Goal: Obtain resource: Obtain resource

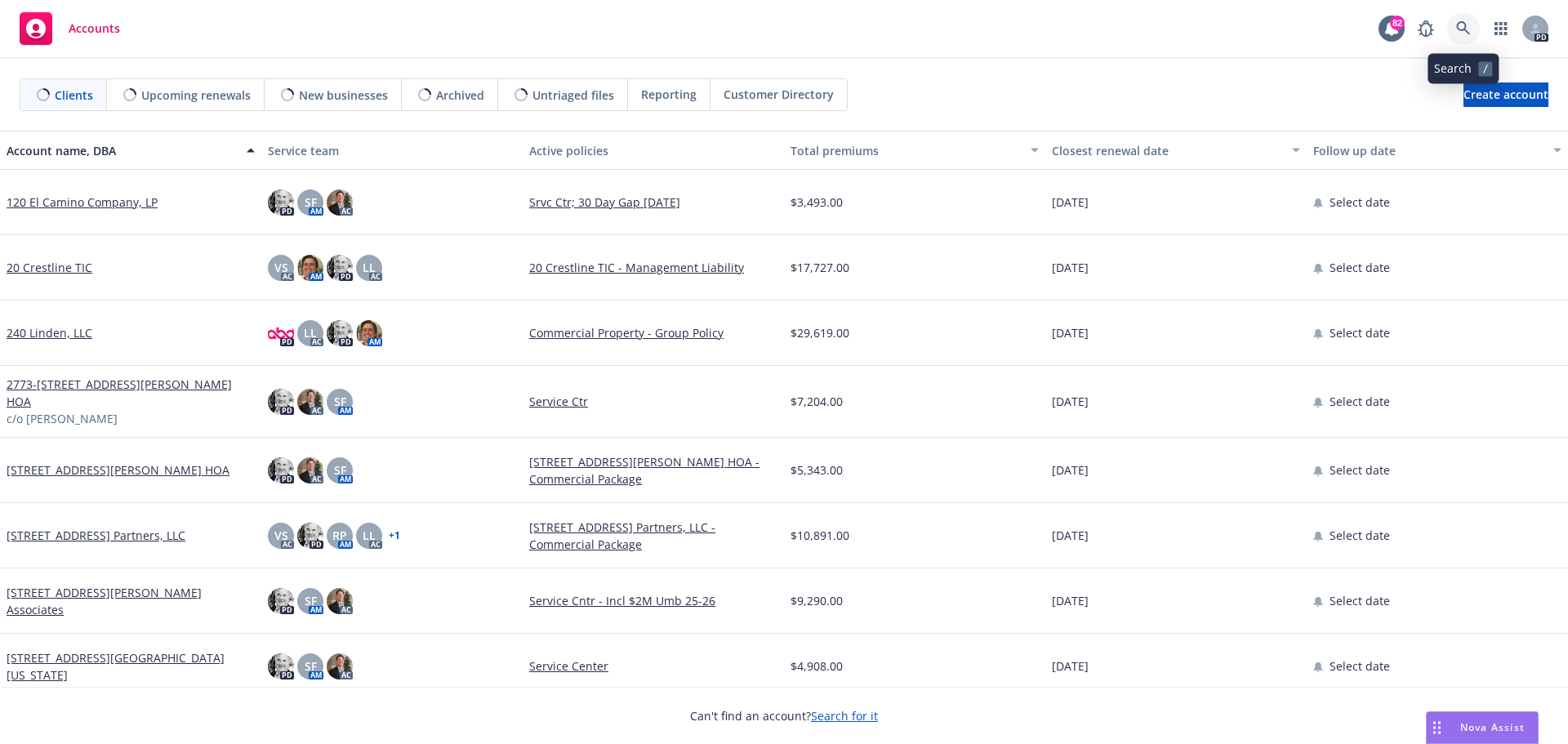
click at [1457, 24] on icon at bounding box center [1463, 28] width 15 height 15
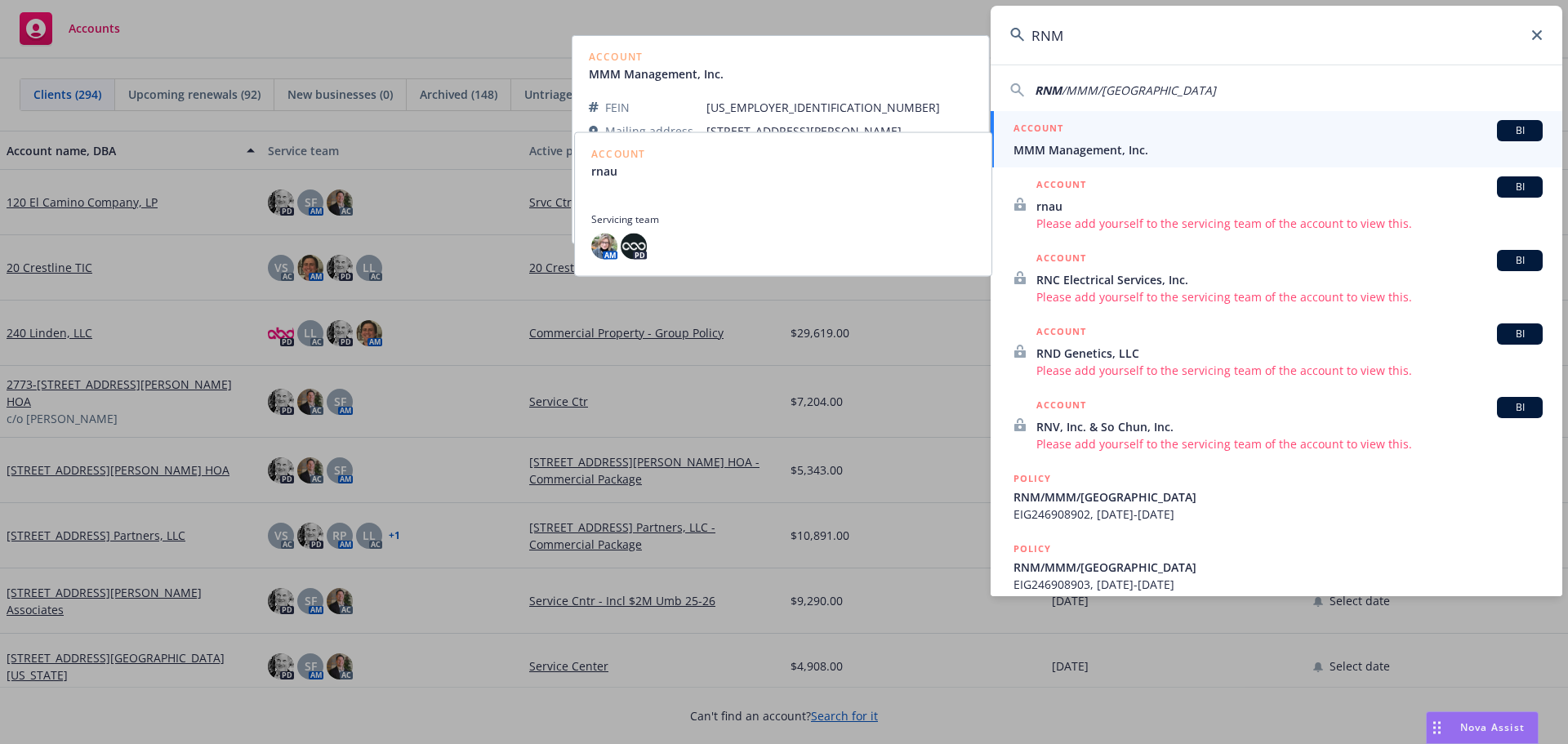
type input "RNM"
click at [1067, 155] on span "MMM Management, Inc." at bounding box center [1277, 150] width 529 height 17
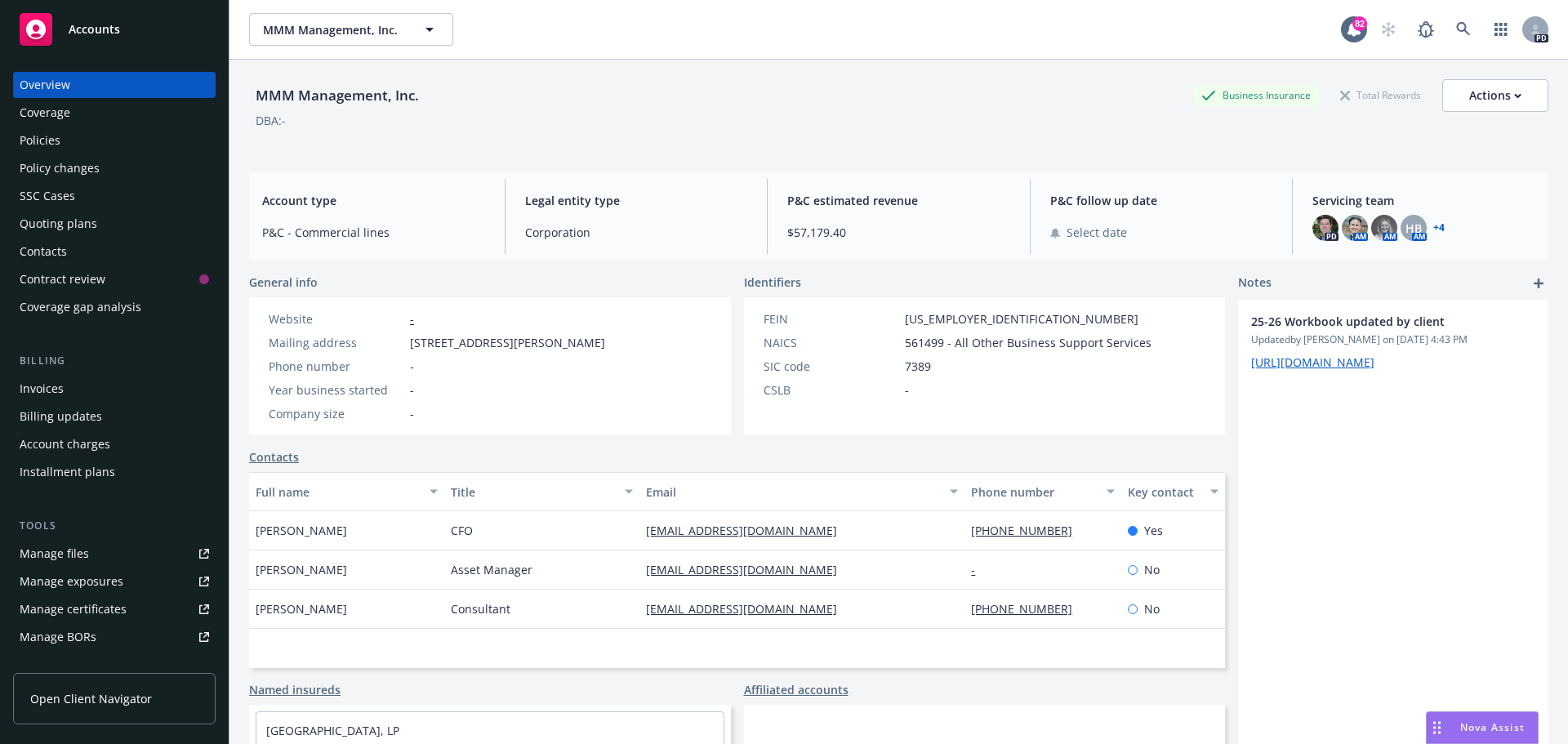
click at [48, 135] on div "Policies" at bounding box center [40, 141] width 41 height 26
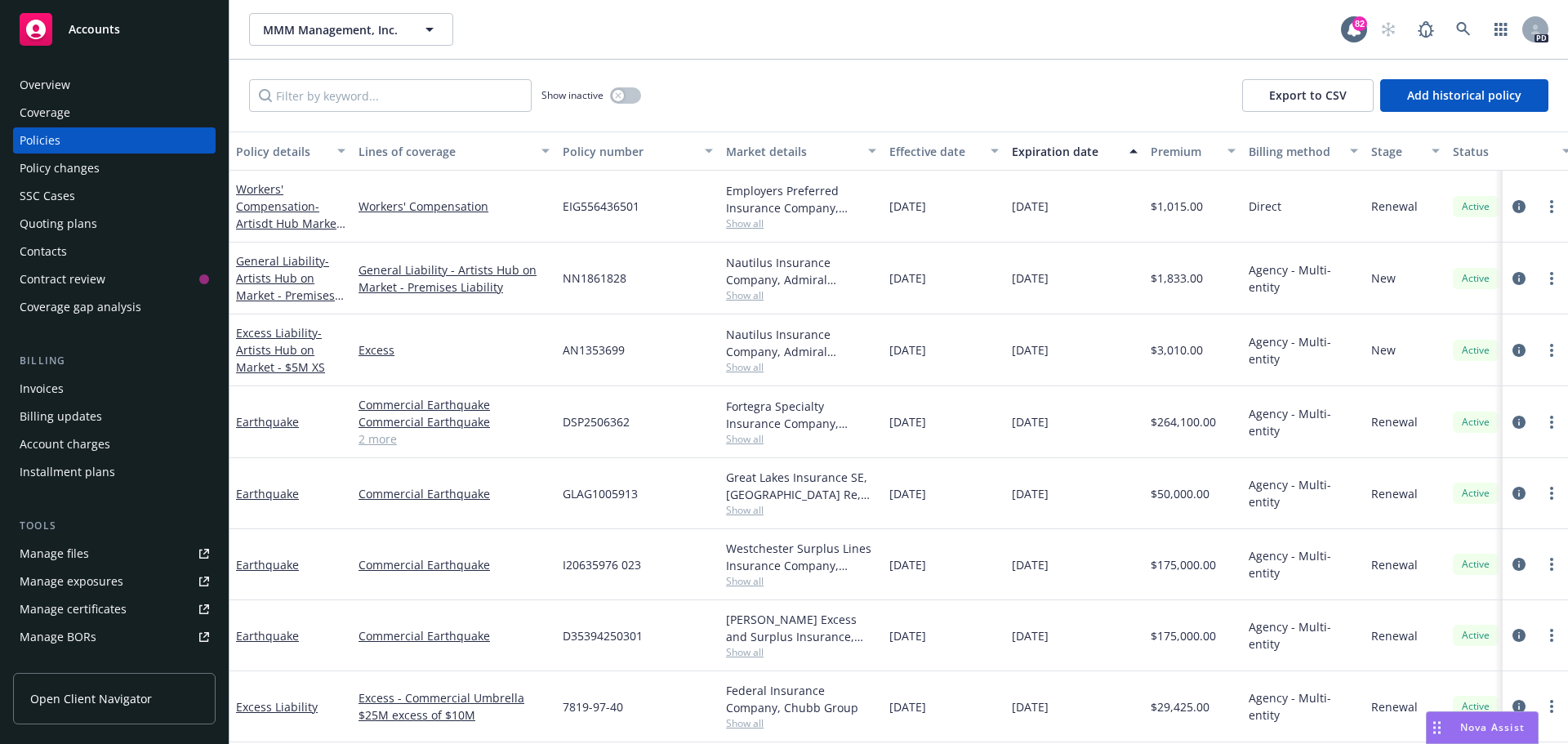
scroll to position [408, 0]
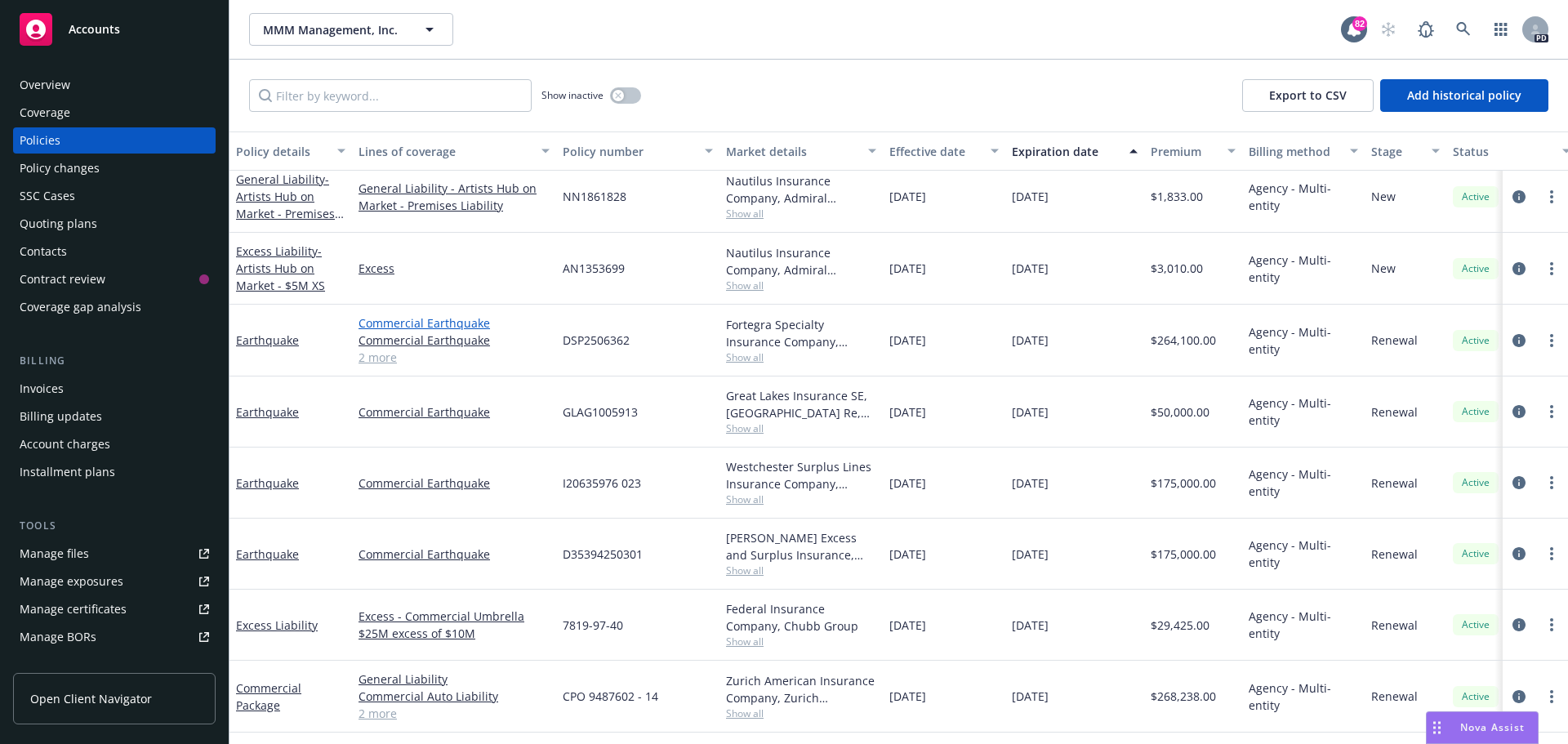
click at [428, 324] on link "Commercial Earthquake" at bounding box center [454, 323] width 191 height 17
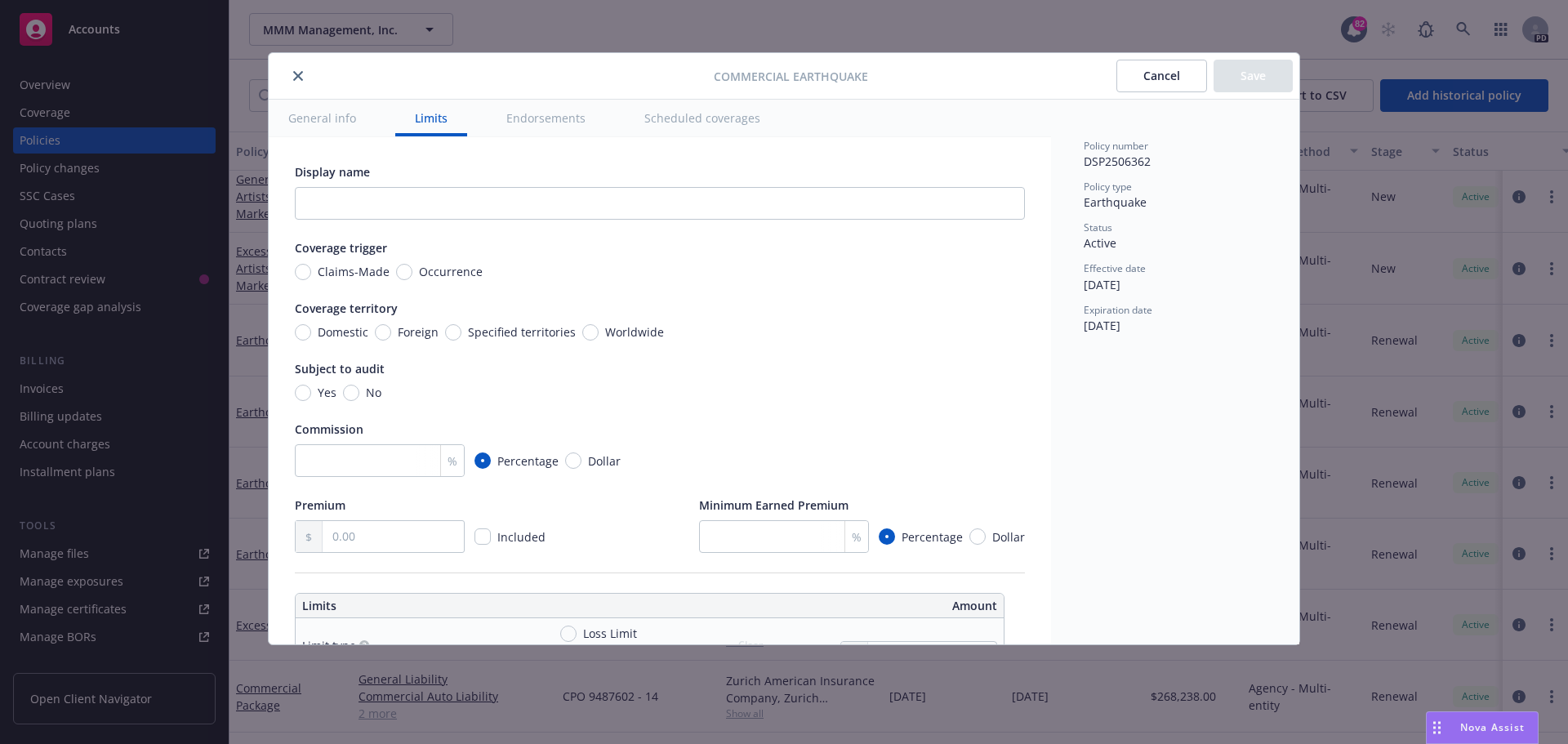
click at [297, 76] on icon "close" at bounding box center [297, 75] width 9 height 9
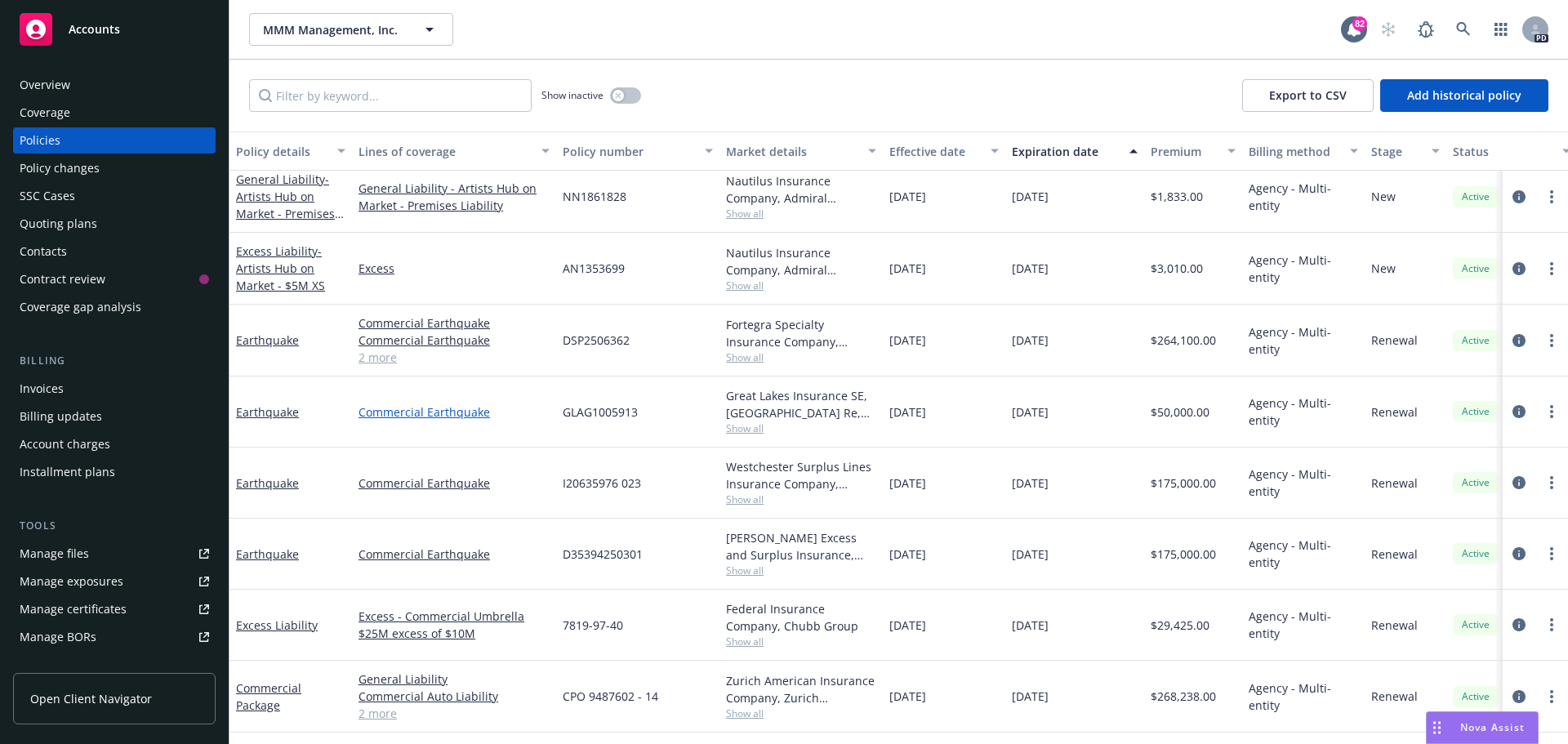
click at [435, 416] on link "Commercial Earthquake" at bounding box center [454, 412] width 191 height 17
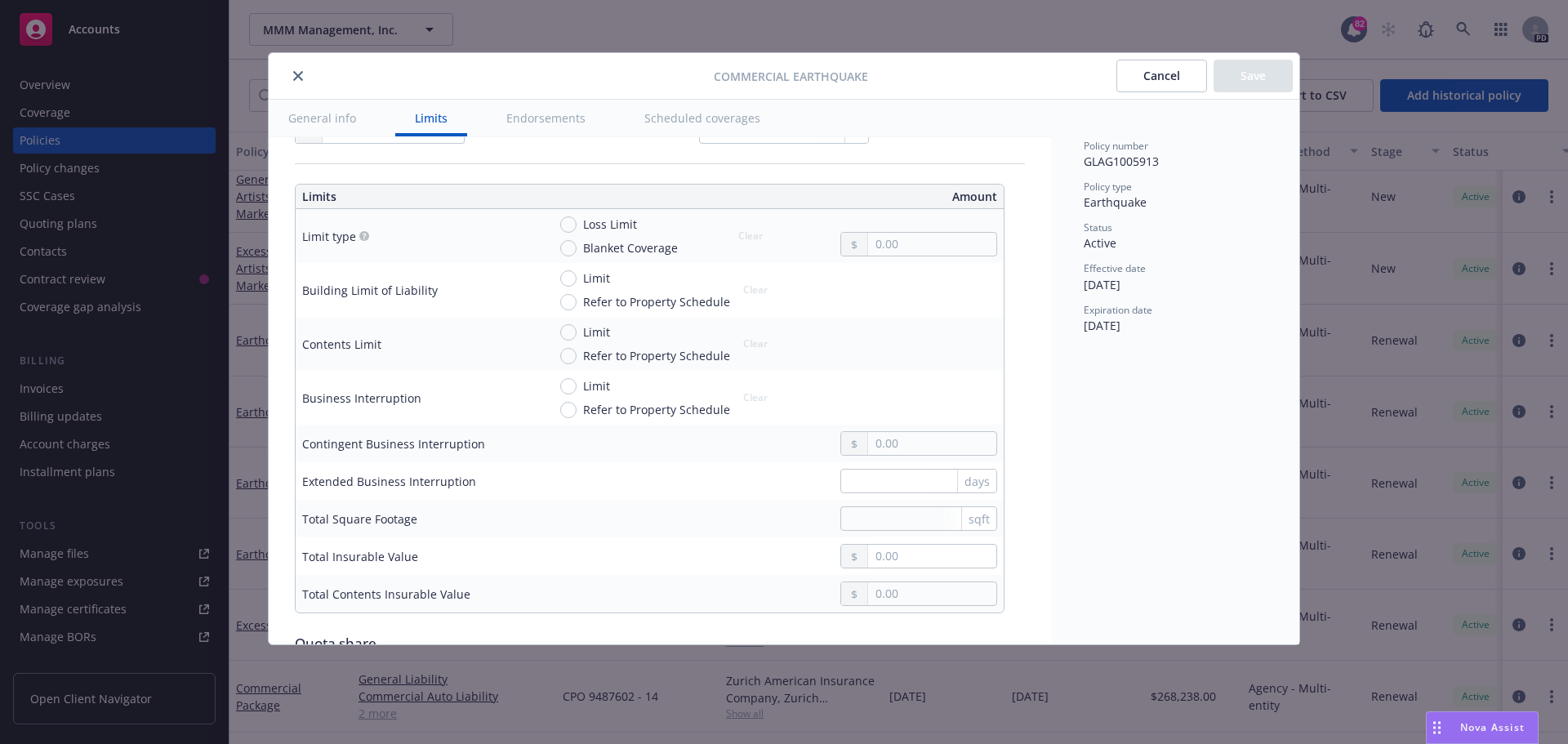
scroll to position [408, 0]
click at [296, 74] on icon "close" at bounding box center [297, 75] width 9 height 9
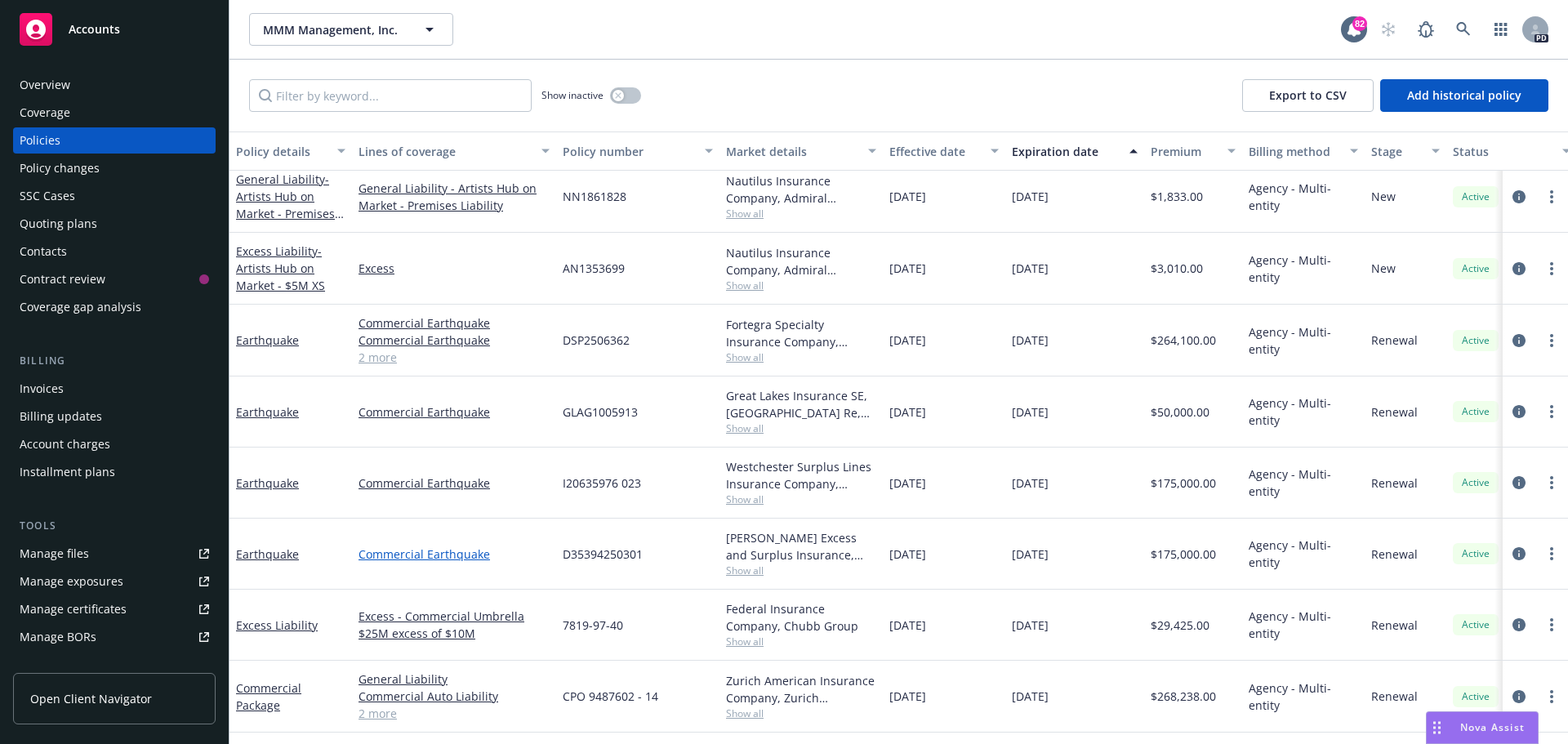
click at [426, 559] on link "Commercial Earthquake" at bounding box center [454, 554] width 191 height 17
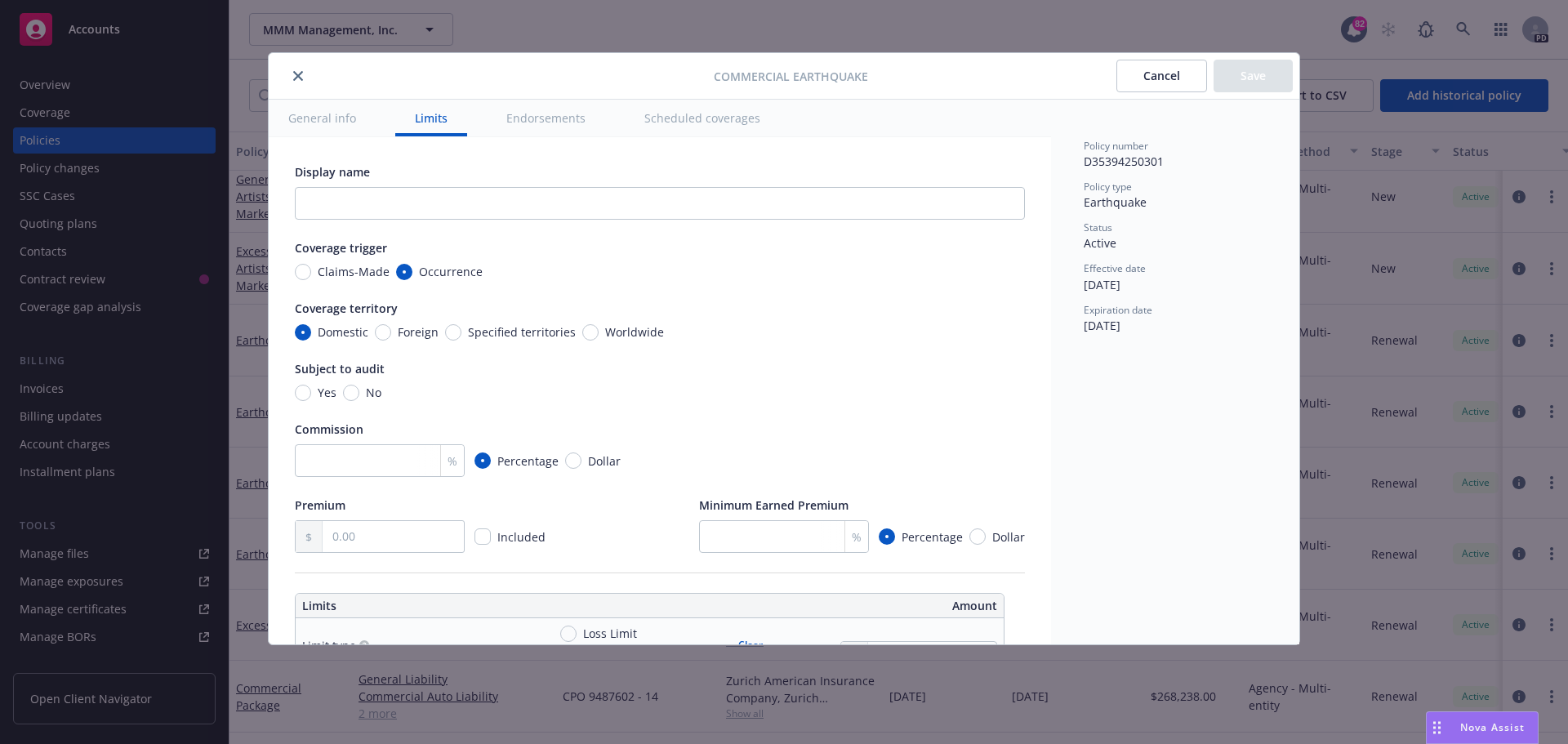
click at [675, 121] on button "Scheduled coverages" at bounding box center [702, 117] width 155 height 37
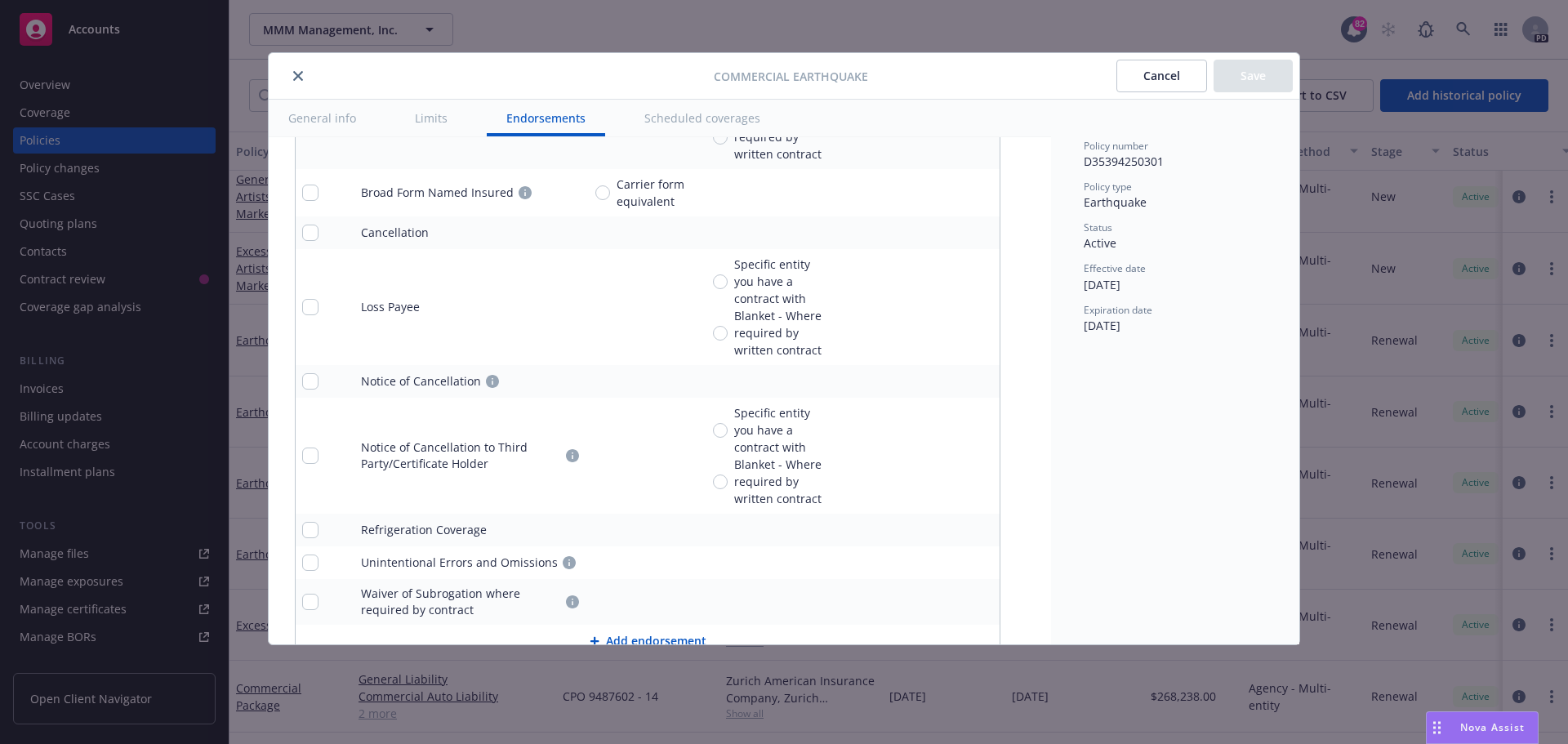
type textarea "x"
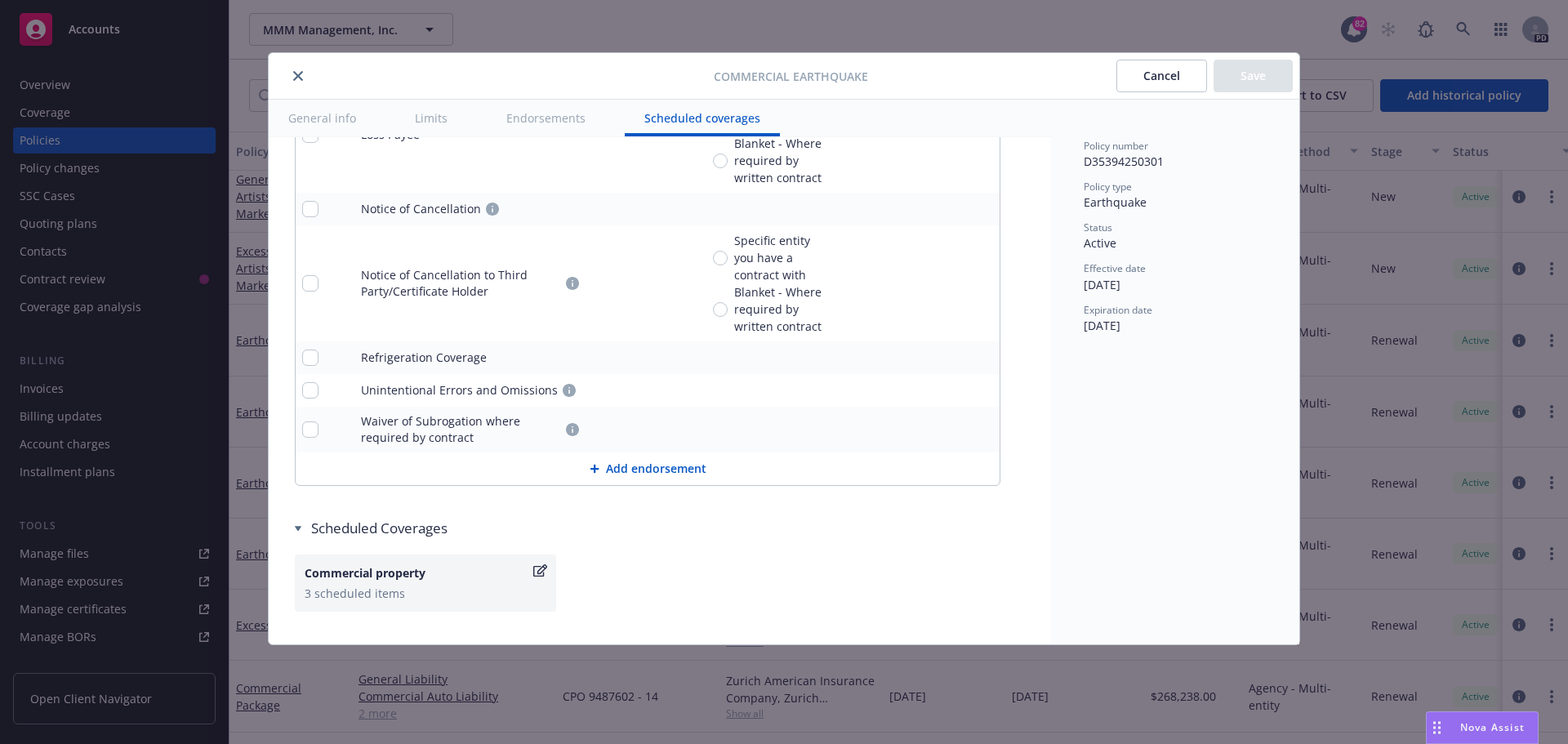
click at [1491, 729] on span "Nova Assist" at bounding box center [1492, 727] width 64 height 14
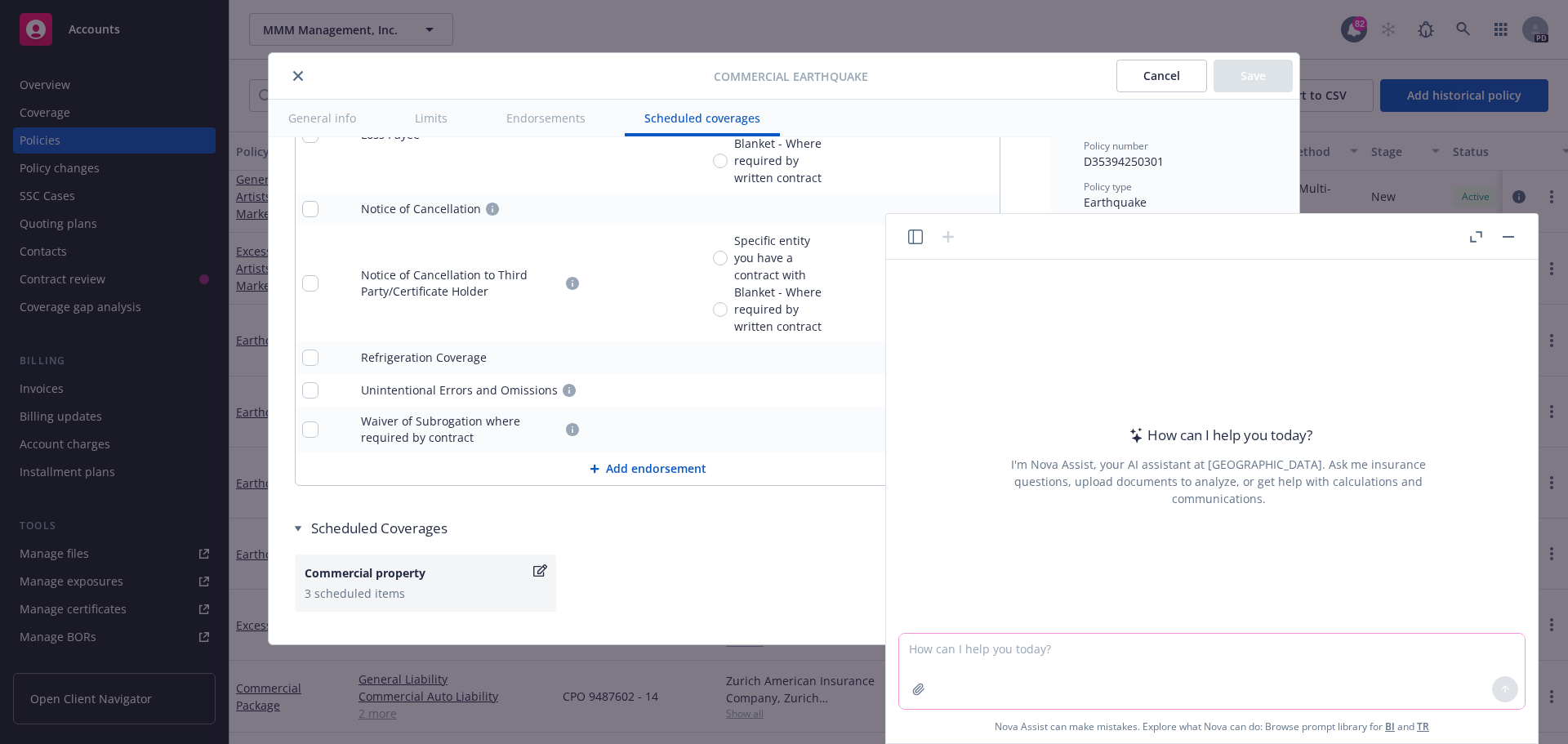
drag, startPoint x: 904, startPoint y: 656, endPoint x: 922, endPoint y: 660, distance: 18.4
click at [914, 658] on textarea at bounding box center [1212, 671] width 626 height 75
type textarea "What is the Earthquake Deductible for the RNM Earthquake policies?"
click at [1502, 687] on icon at bounding box center [1505, 688] width 11 height 11
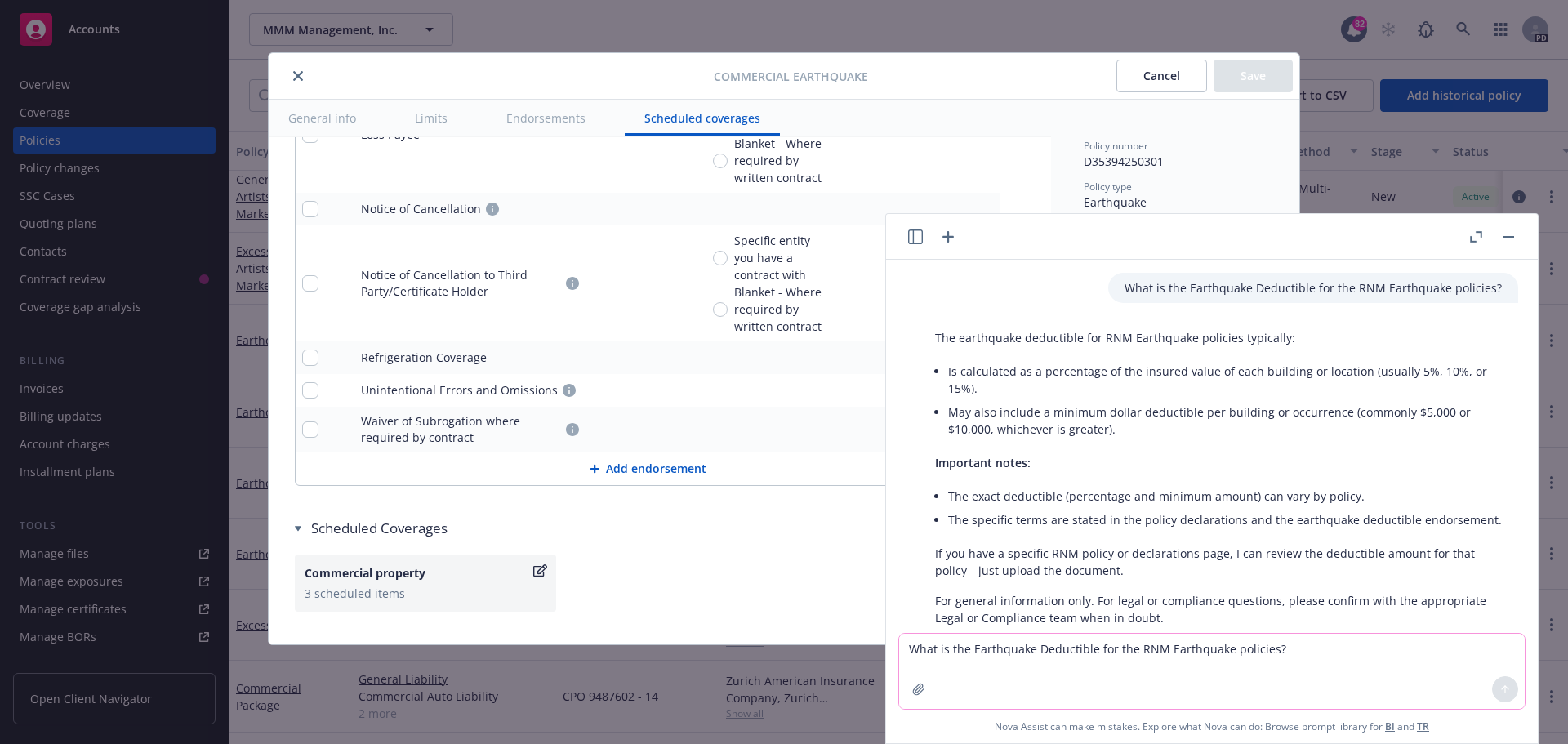
scroll to position [39, 0]
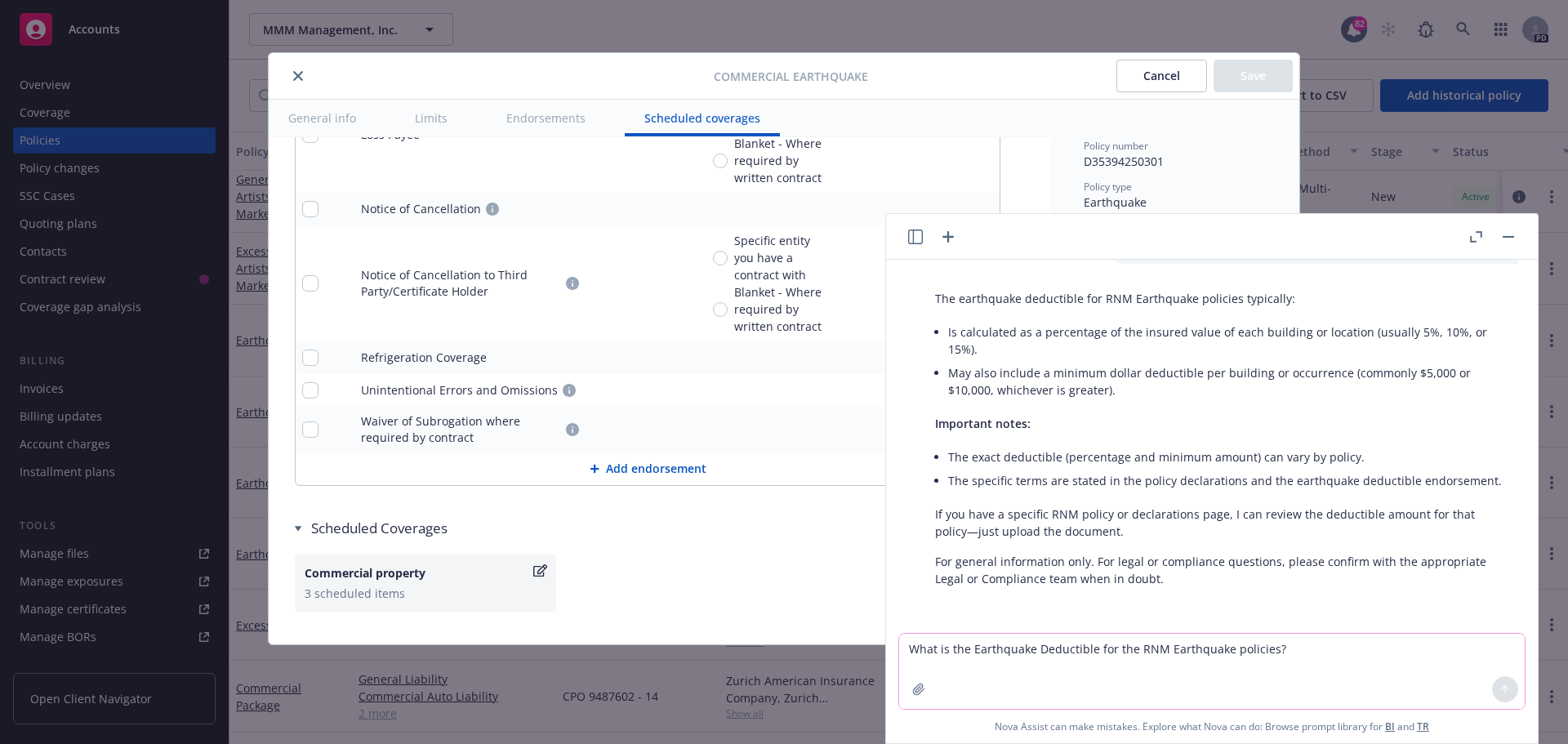
click at [1508, 236] on icon "button" at bounding box center [1508, 237] width 11 height 2
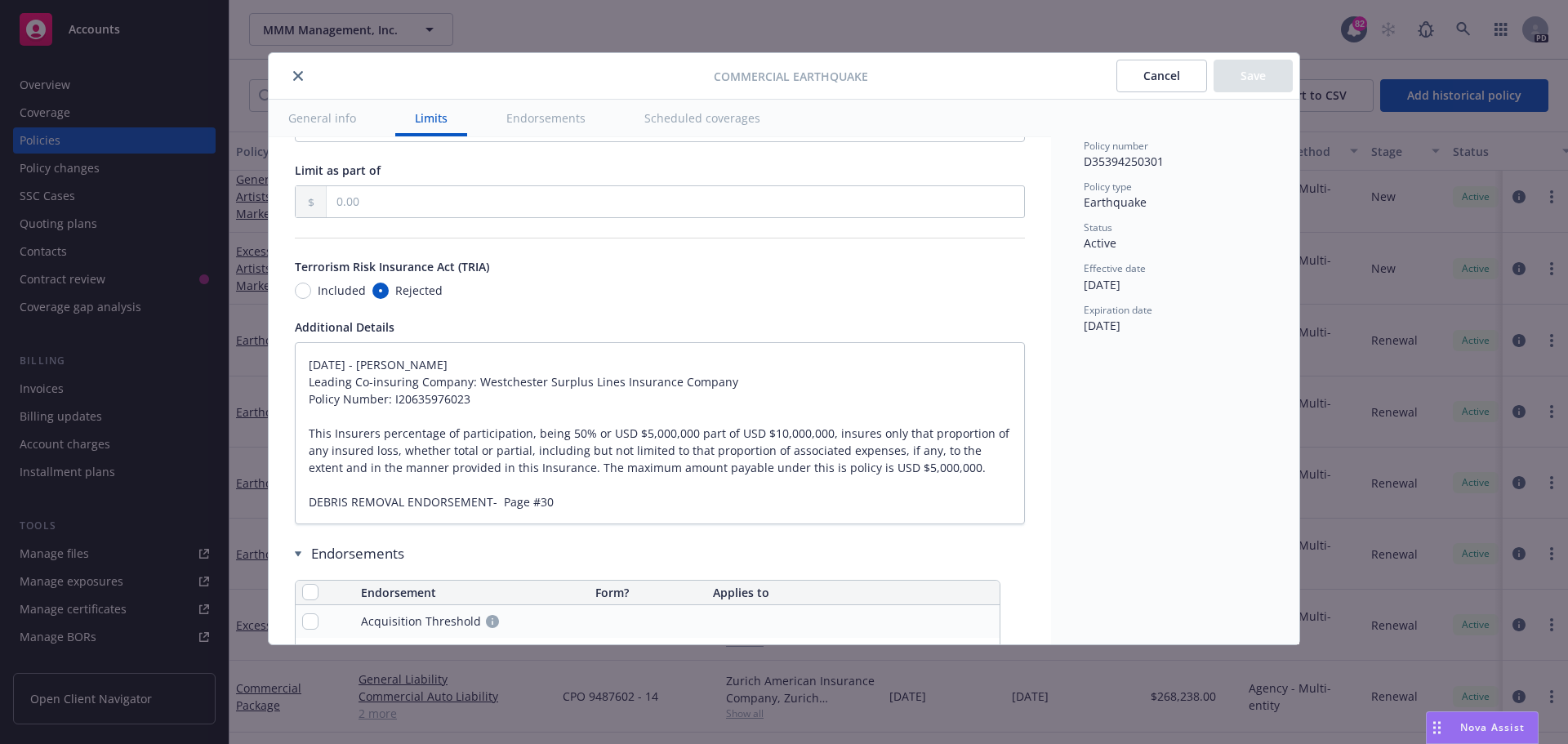
scroll to position [762, 0]
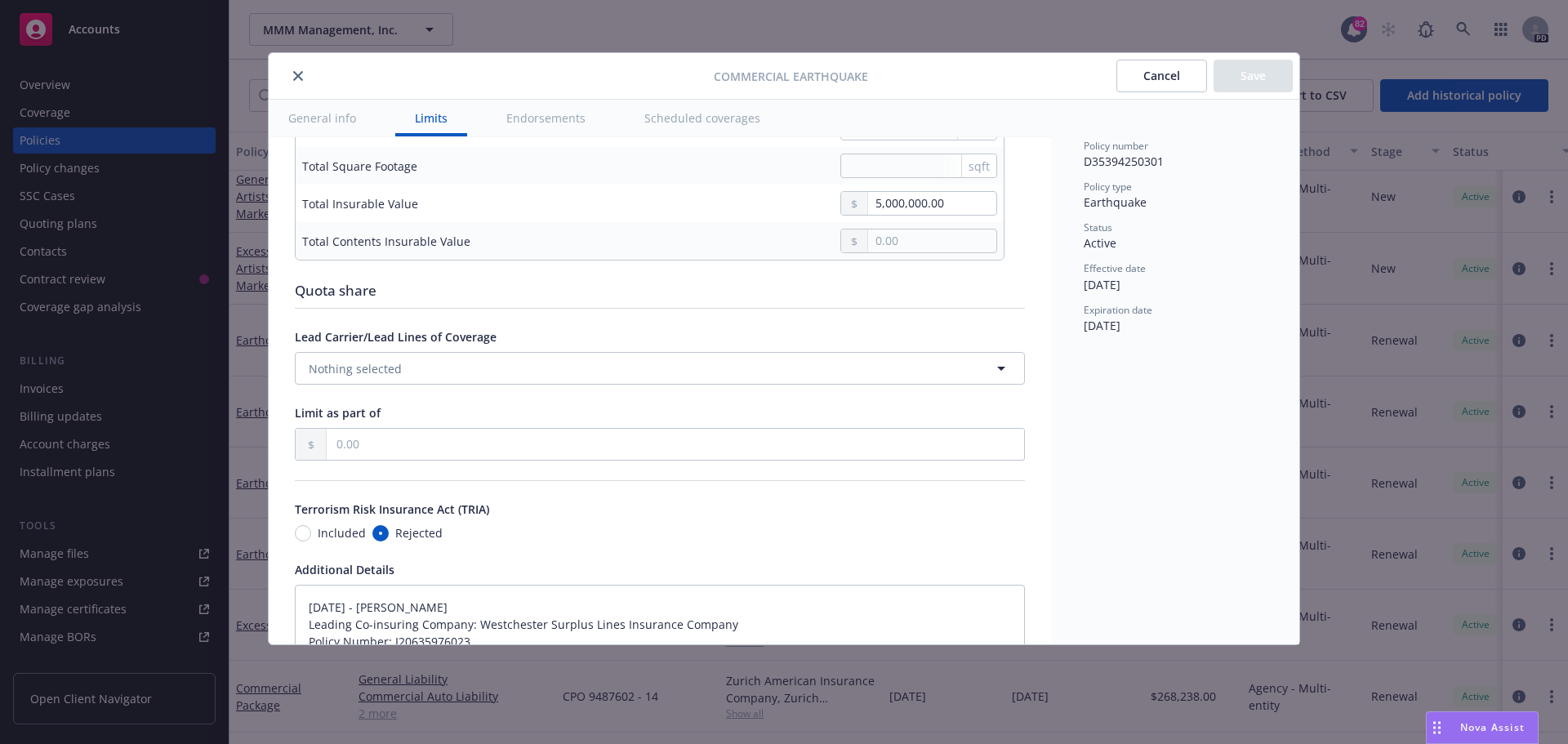
click at [300, 79] on icon "close" at bounding box center [297, 75] width 9 height 9
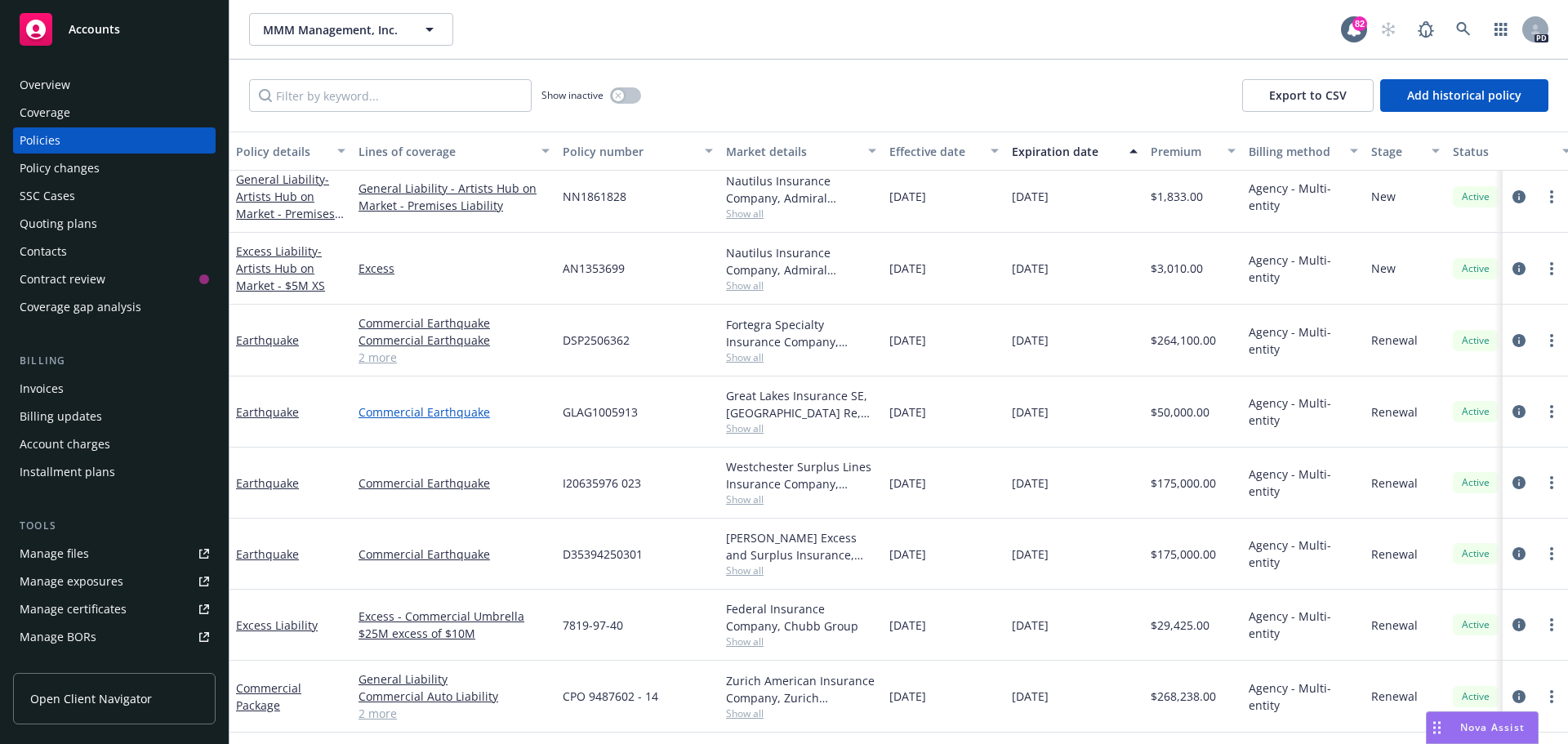
click at [422, 416] on link "Commercial Earthquake" at bounding box center [454, 412] width 191 height 17
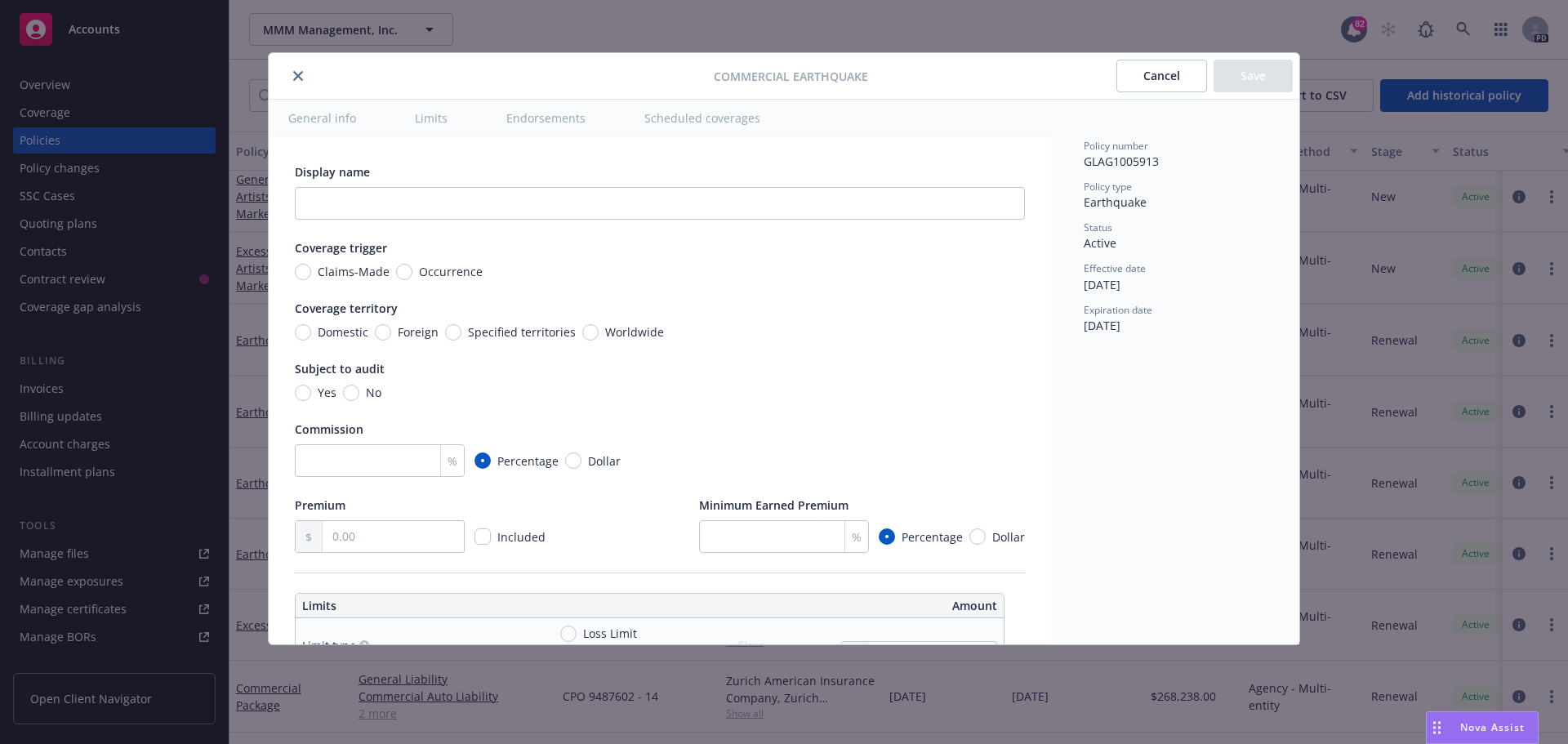
type textarea "x"
click at [1143, 75] on button "Cancel" at bounding box center [1162, 76] width 91 height 33
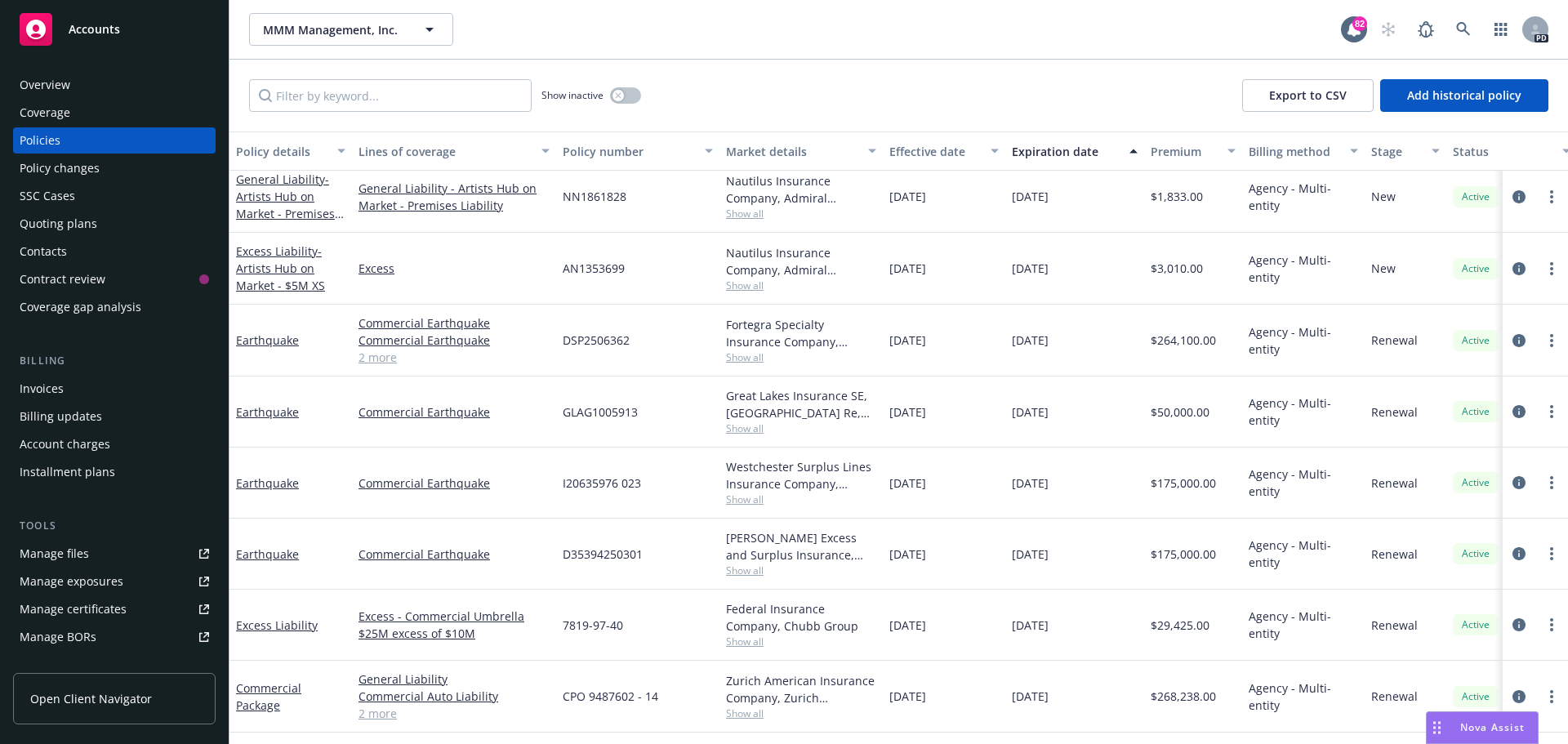
click at [48, 144] on div "Policies" at bounding box center [40, 141] width 41 height 26
click at [260, 344] on link "Earthquake" at bounding box center [267, 340] width 63 height 15
click at [260, 343] on link "Earthquake" at bounding box center [267, 340] width 63 height 15
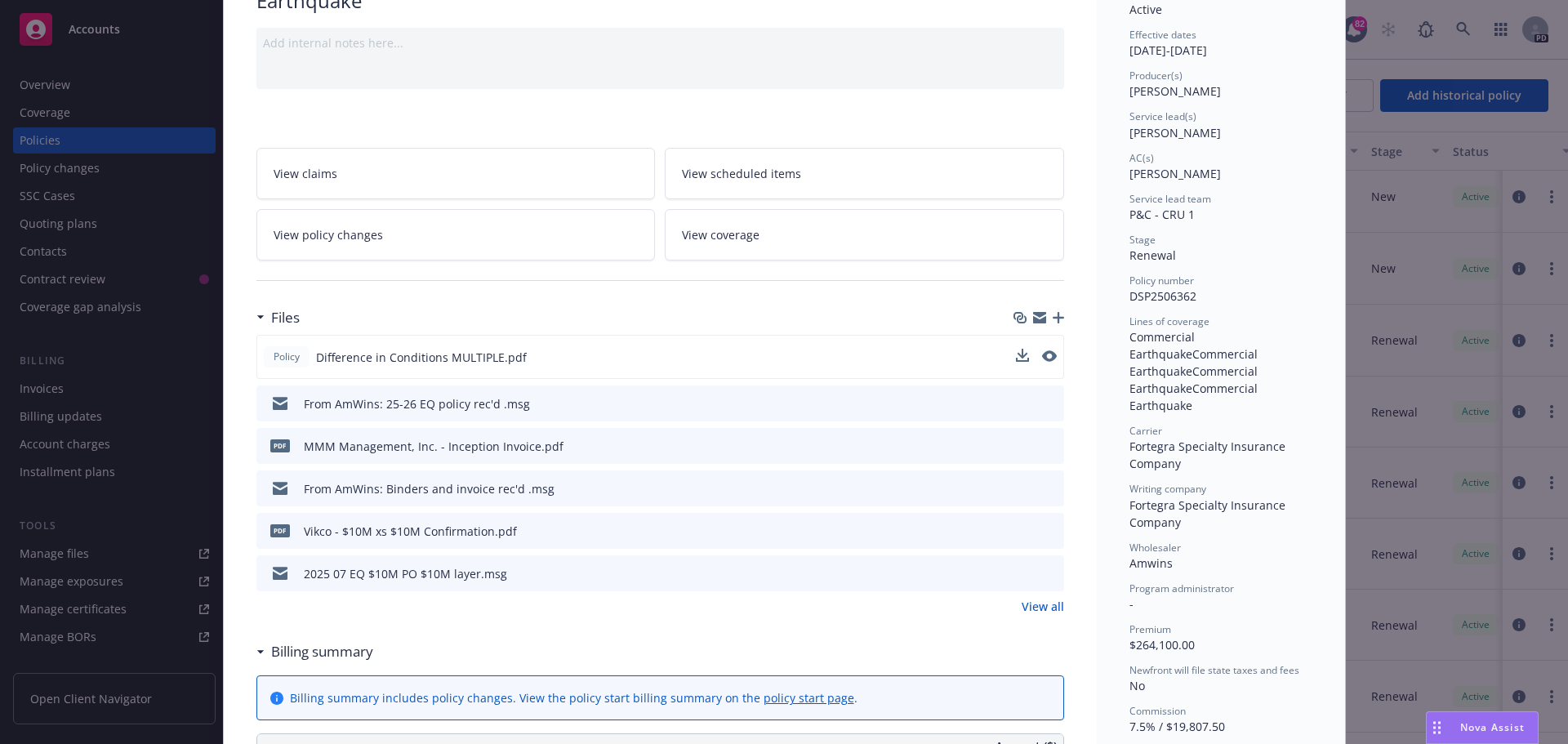
scroll to position [164, 0]
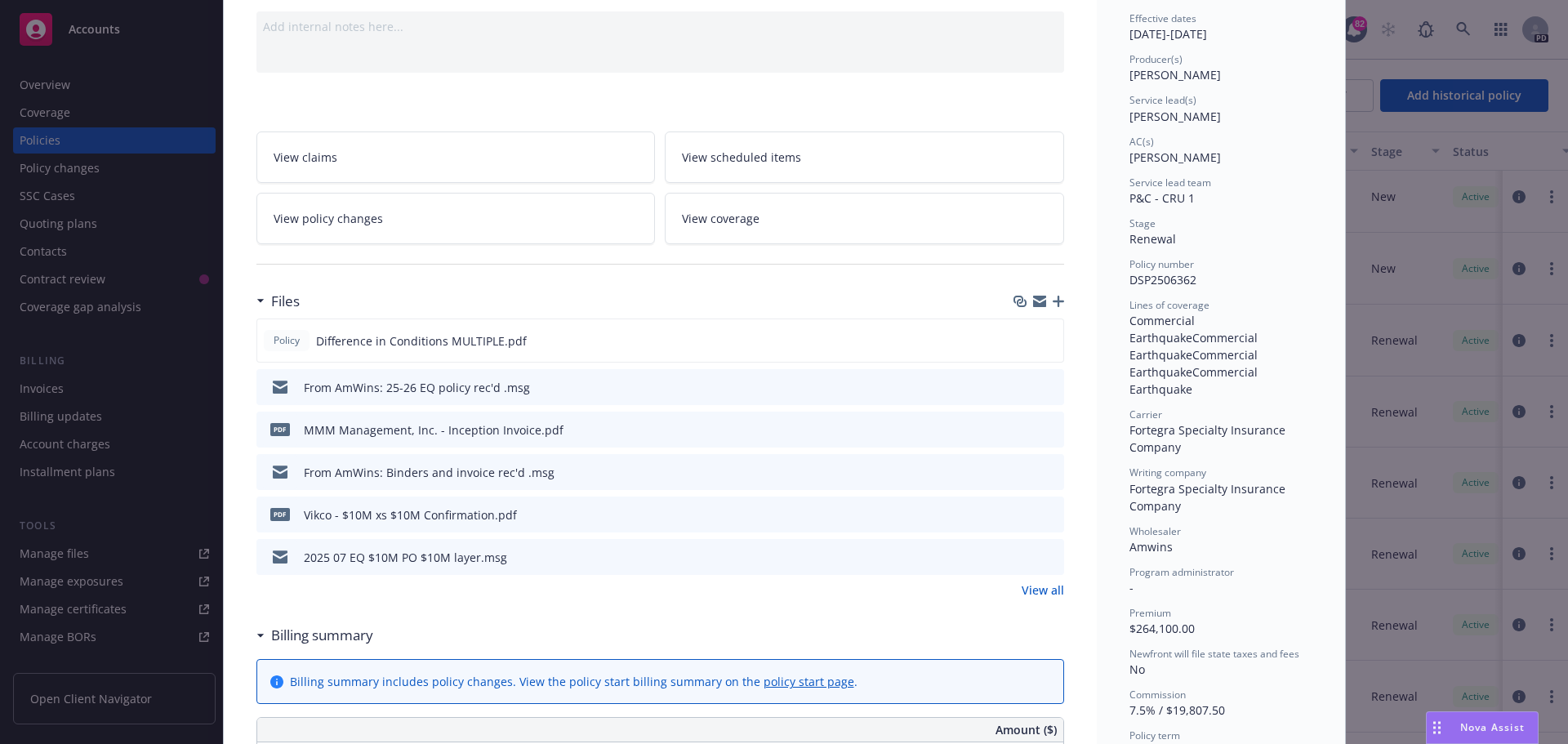
click at [274, 384] on icon at bounding box center [279, 384] width 15 height 7
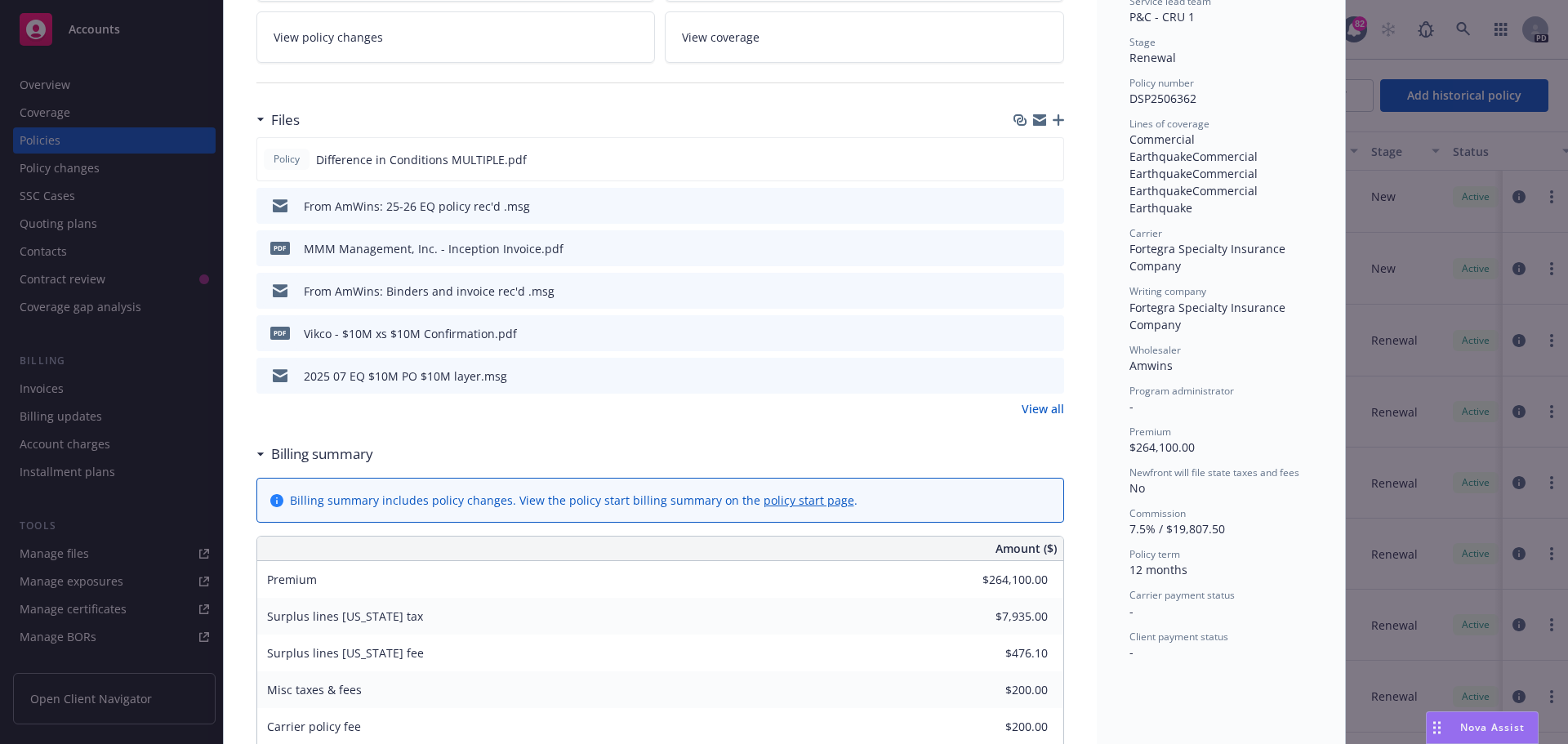
scroll to position [245, 0]
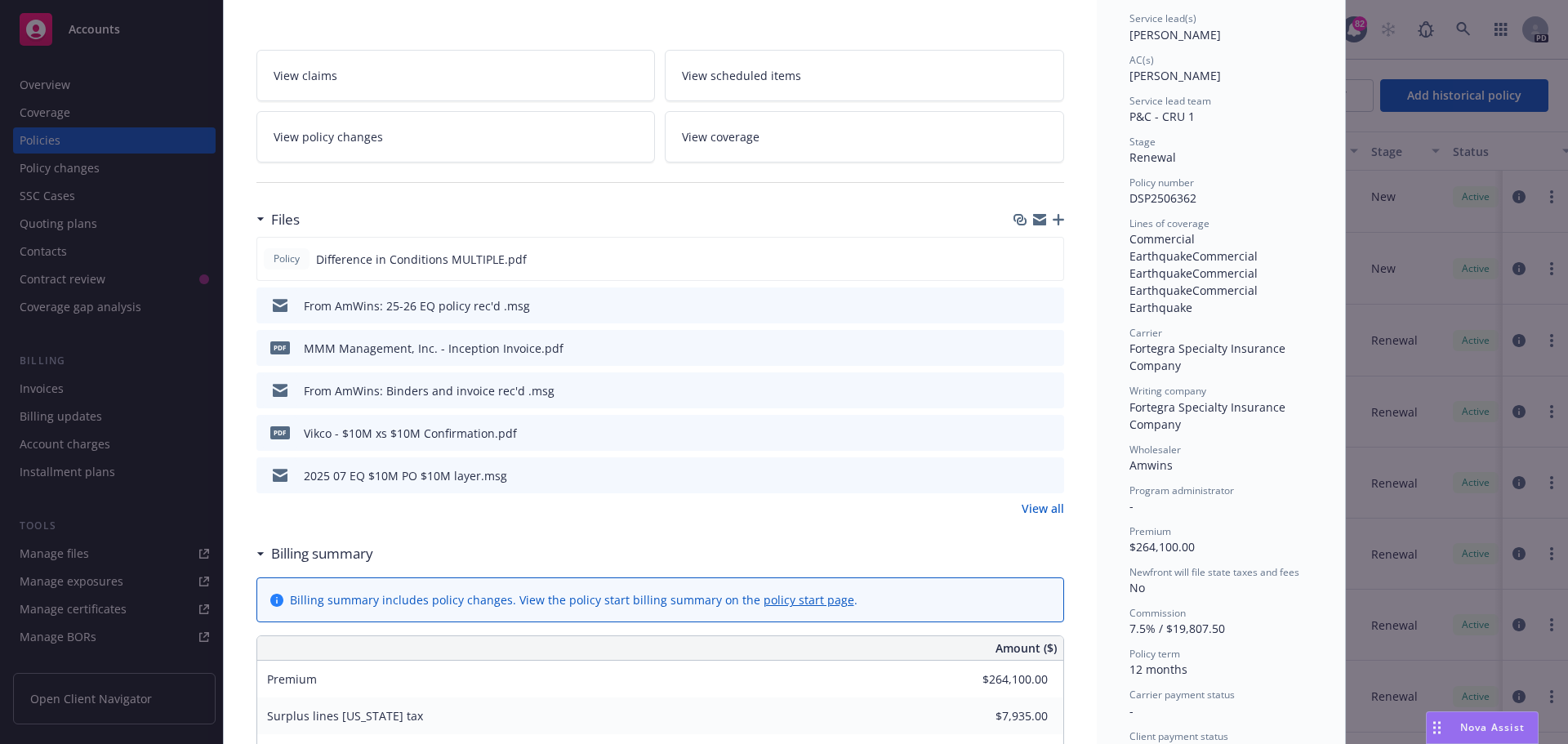
click at [1034, 513] on link "View all" at bounding box center [1043, 508] width 43 height 17
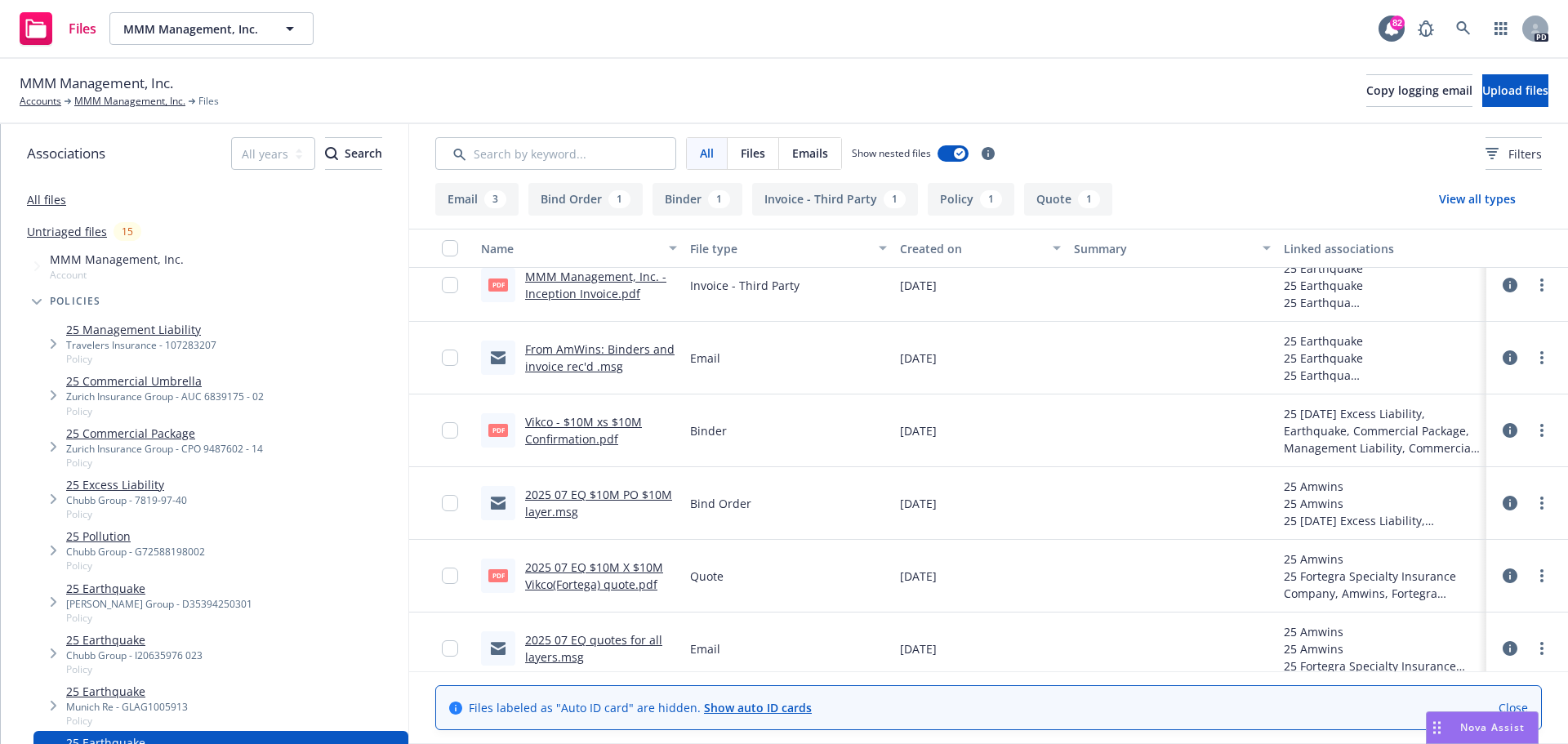
scroll to position [81, 0]
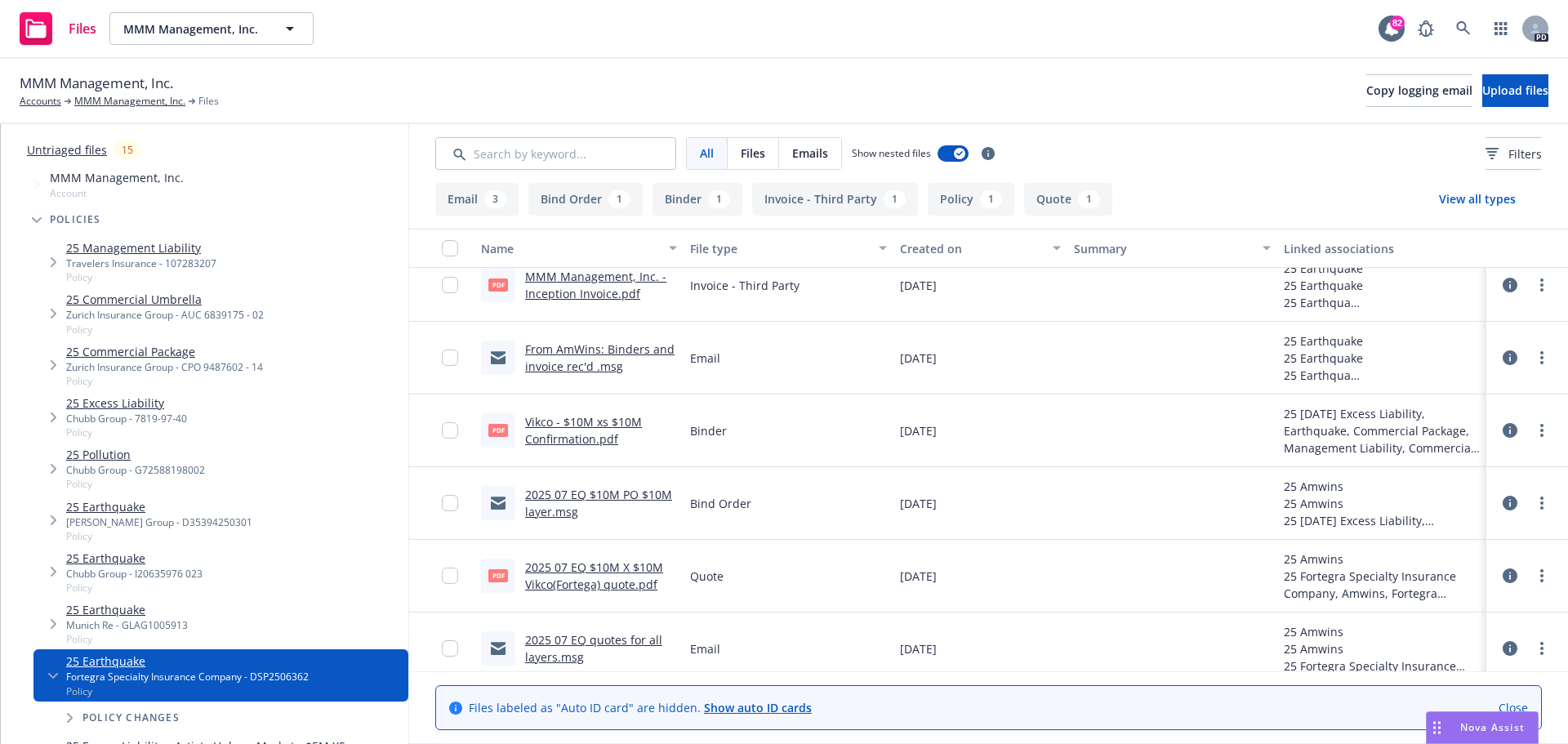
click at [1487, 739] on div "Nova Assist" at bounding box center [1482, 728] width 111 height 31
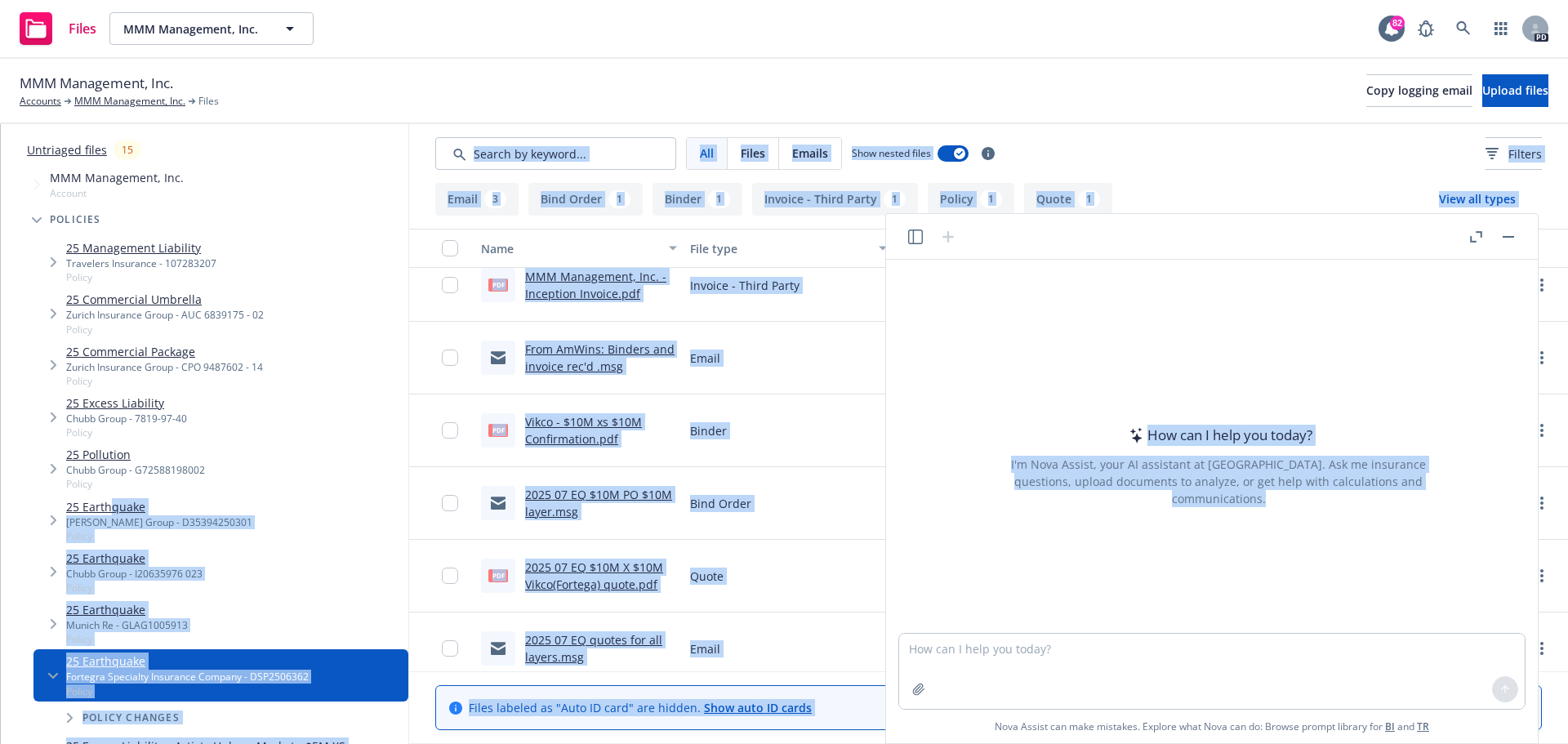
drag, startPoint x: 111, startPoint y: 513, endPoint x: 1096, endPoint y: 660, distance: 995.9
click at [1096, 660] on body "Files MMM Management, Inc. MMM Management, Inc. 82 PD MMM Management, Inc. Acco…" at bounding box center [784, 372] width 1568 height 744
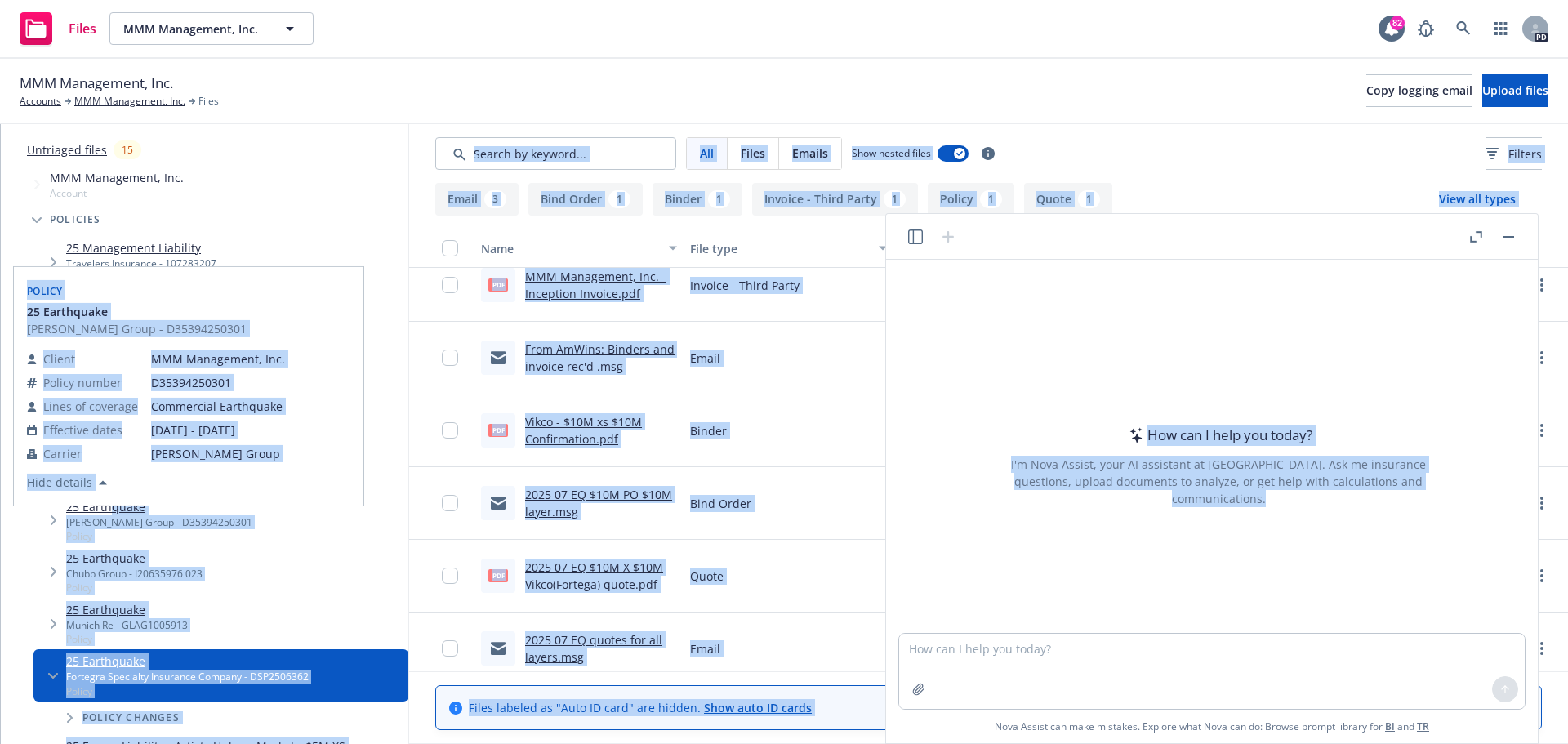
click at [123, 524] on div "[PERSON_NAME] Group - D35394250301" at bounding box center [159, 522] width 186 height 14
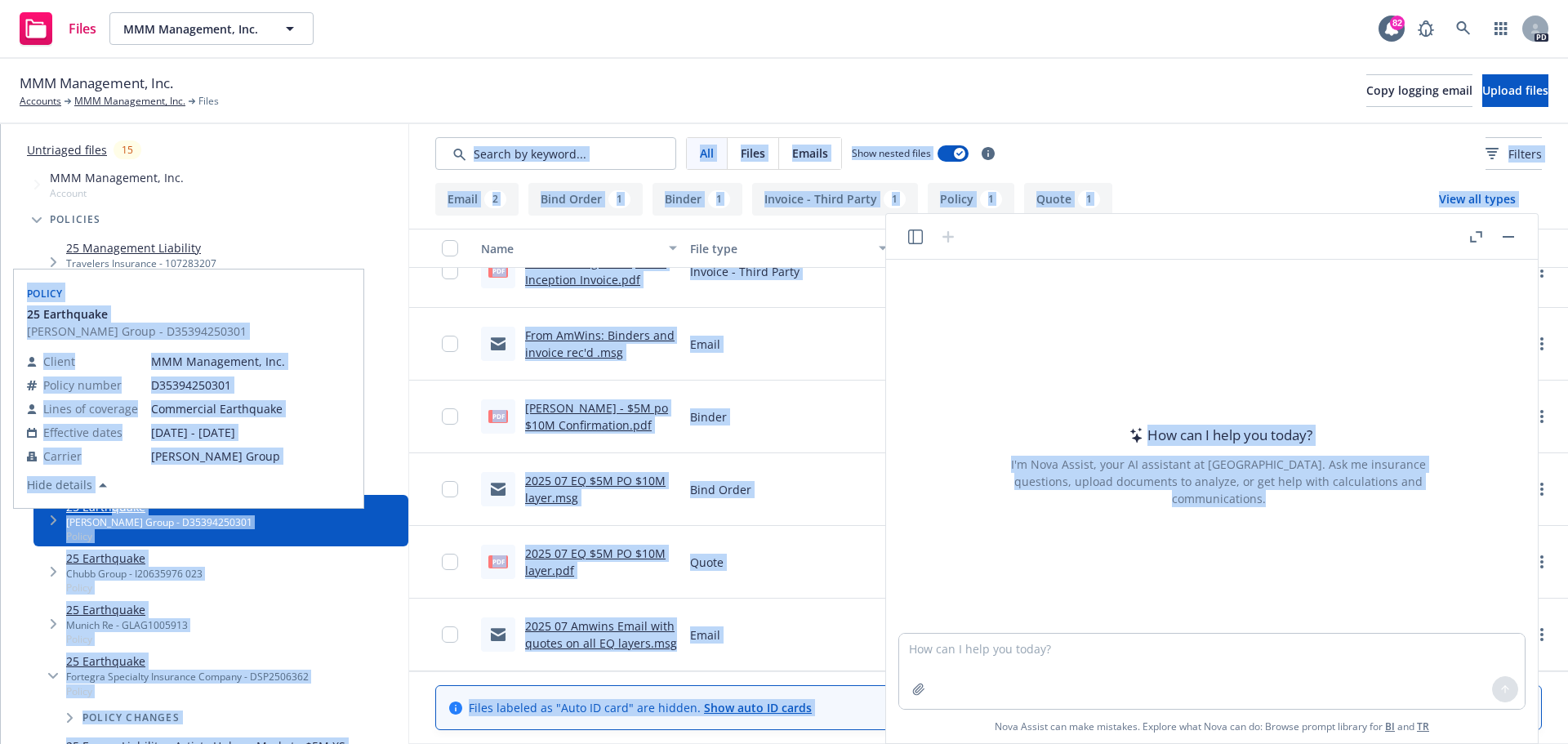
scroll to position [84, 0]
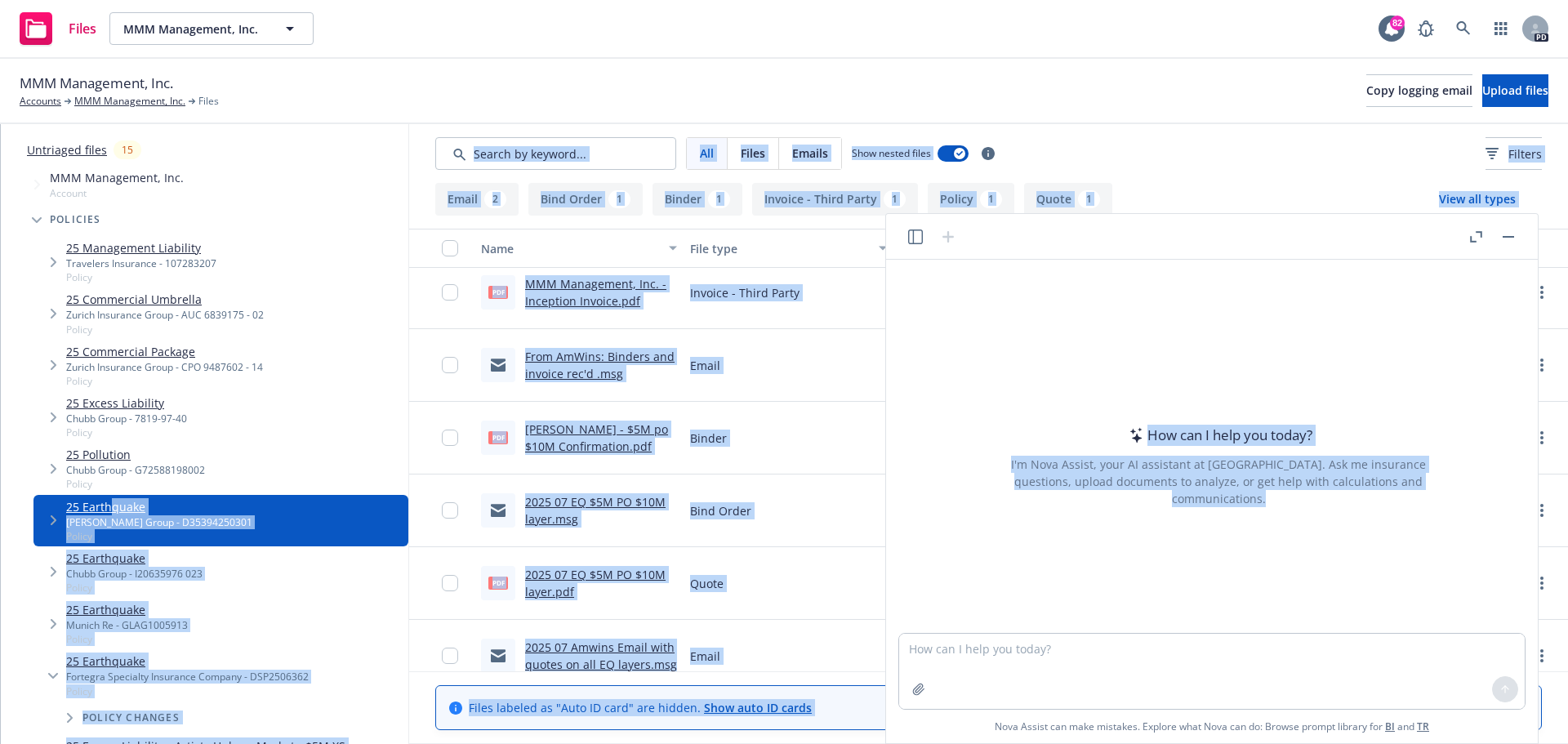
click at [53, 520] on icon "Tree Example" at bounding box center [54, 519] width 7 height 9
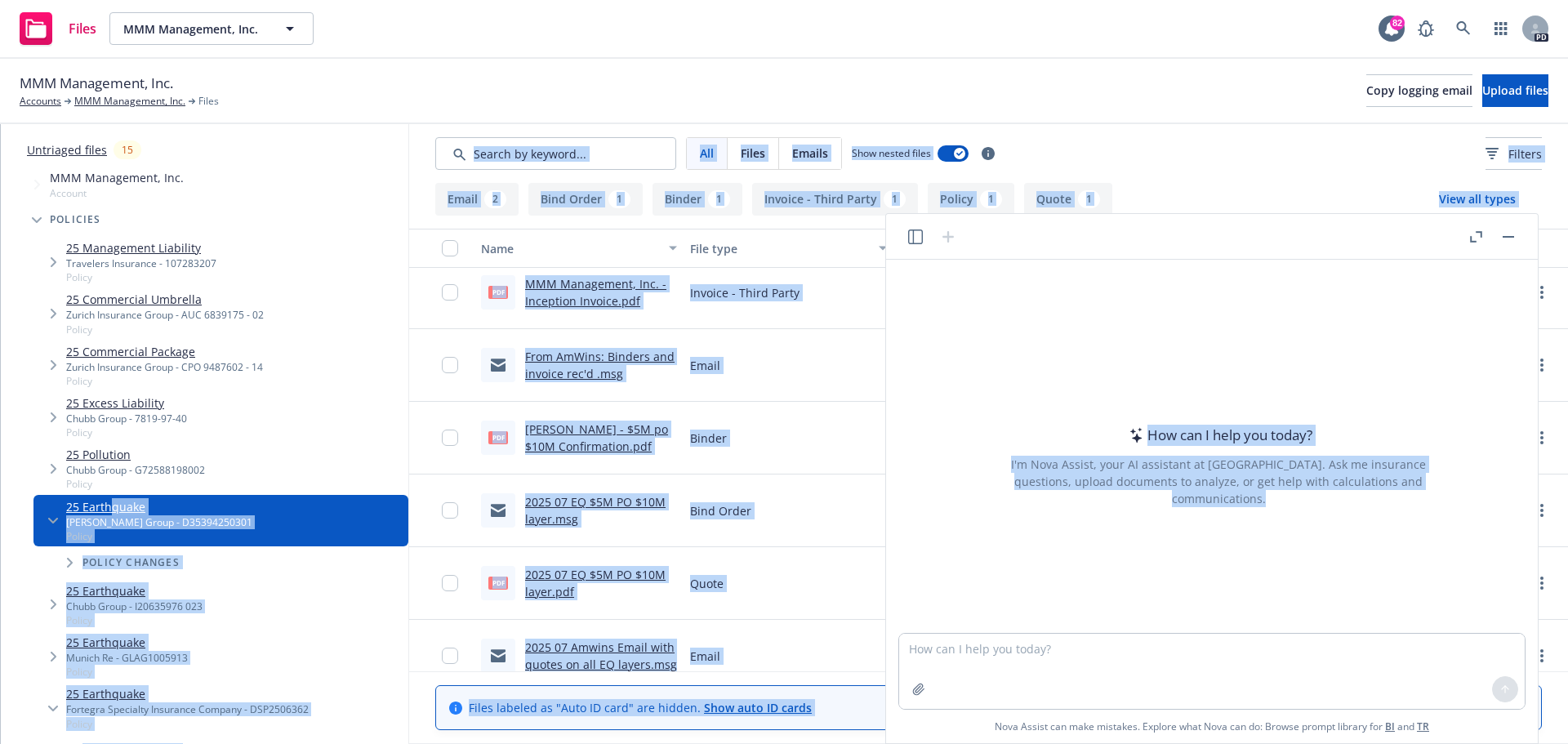
click at [73, 563] on icon "Tree Example" at bounding box center [70, 562] width 7 height 9
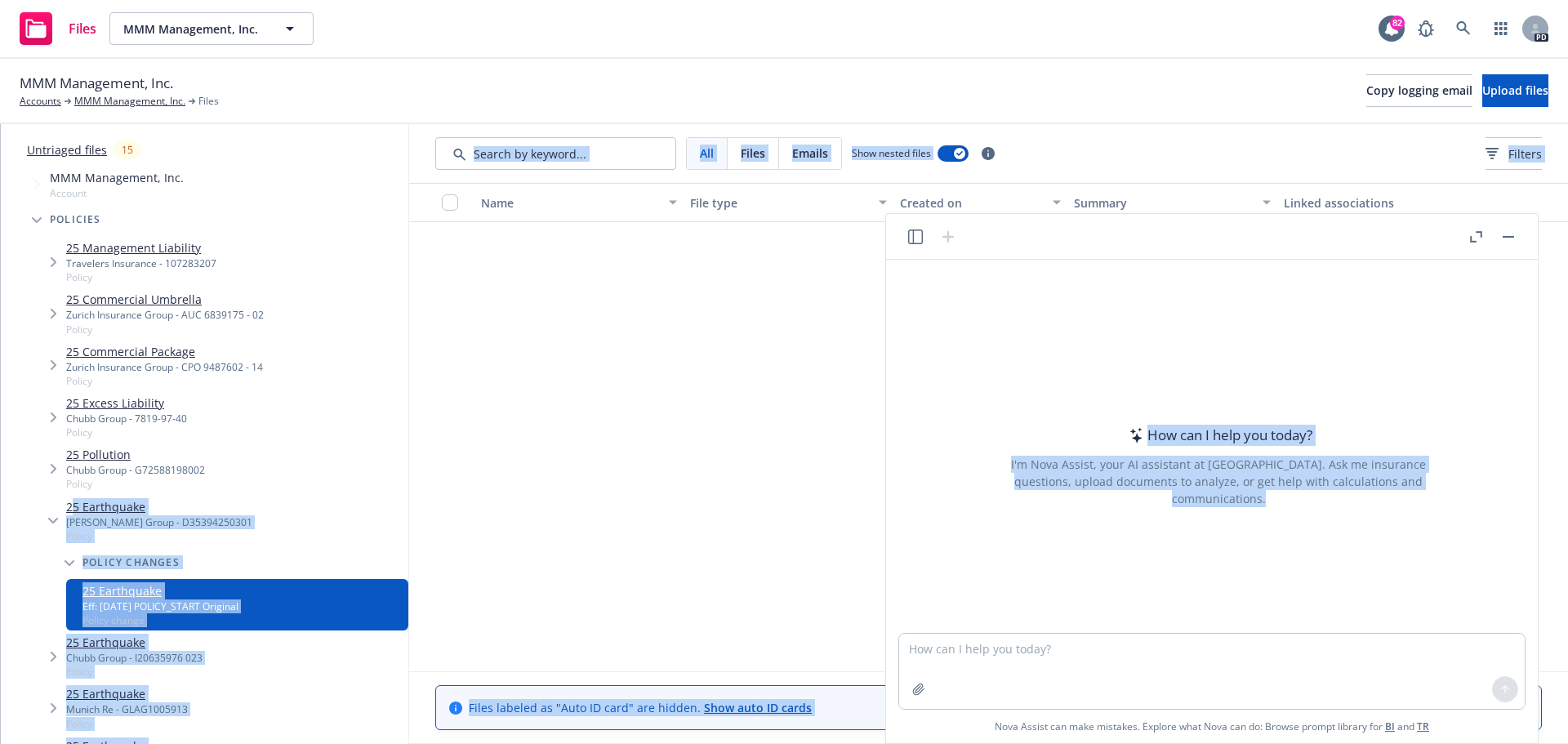
drag, startPoint x: 75, startPoint y: 507, endPoint x: 1130, endPoint y: 668, distance: 1067.2
click at [1130, 668] on body "Files MMM Management, Inc. MMM Management, Inc. 82 PD MMM Management, Inc. Acco…" at bounding box center [784, 372] width 1568 height 744
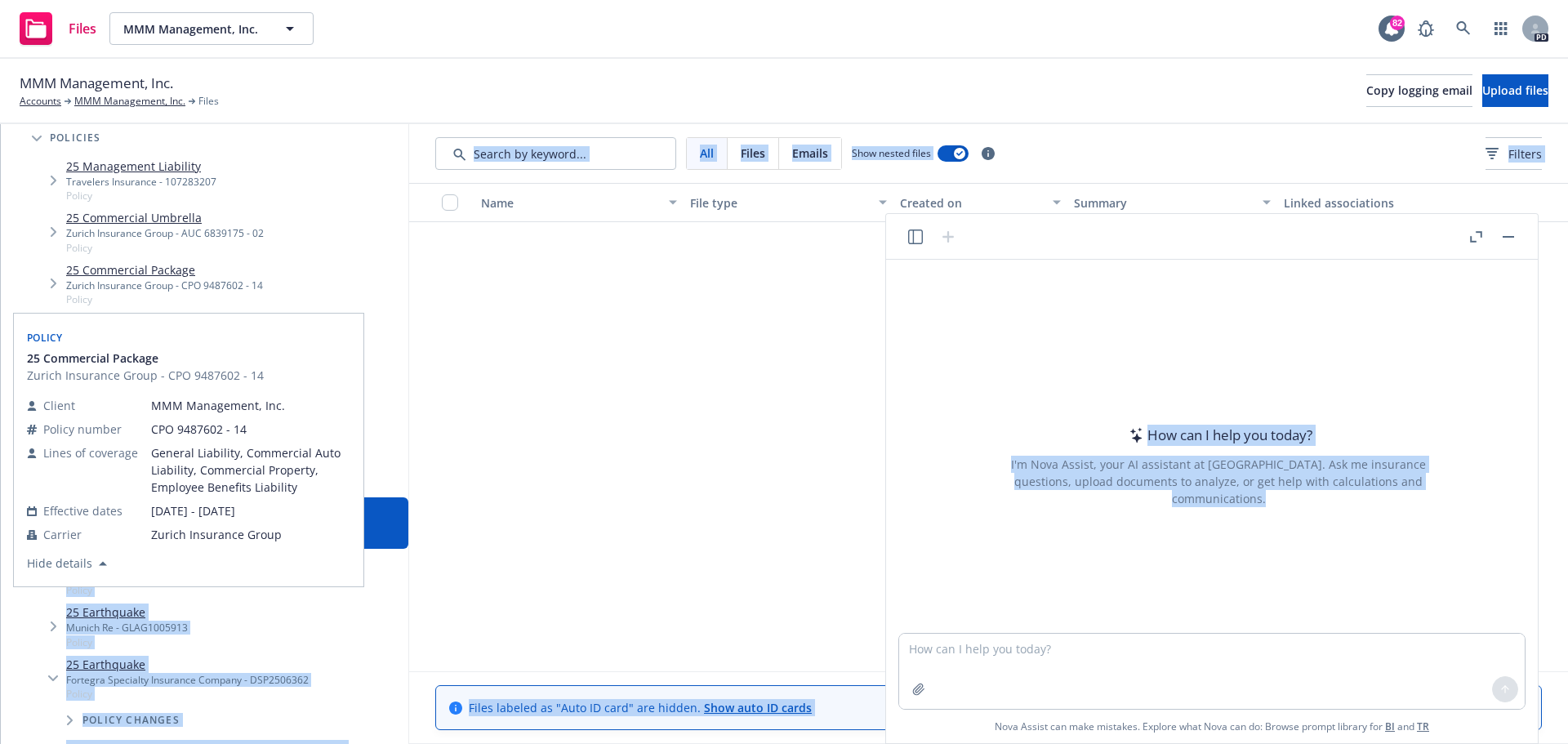
scroll to position [327, 0]
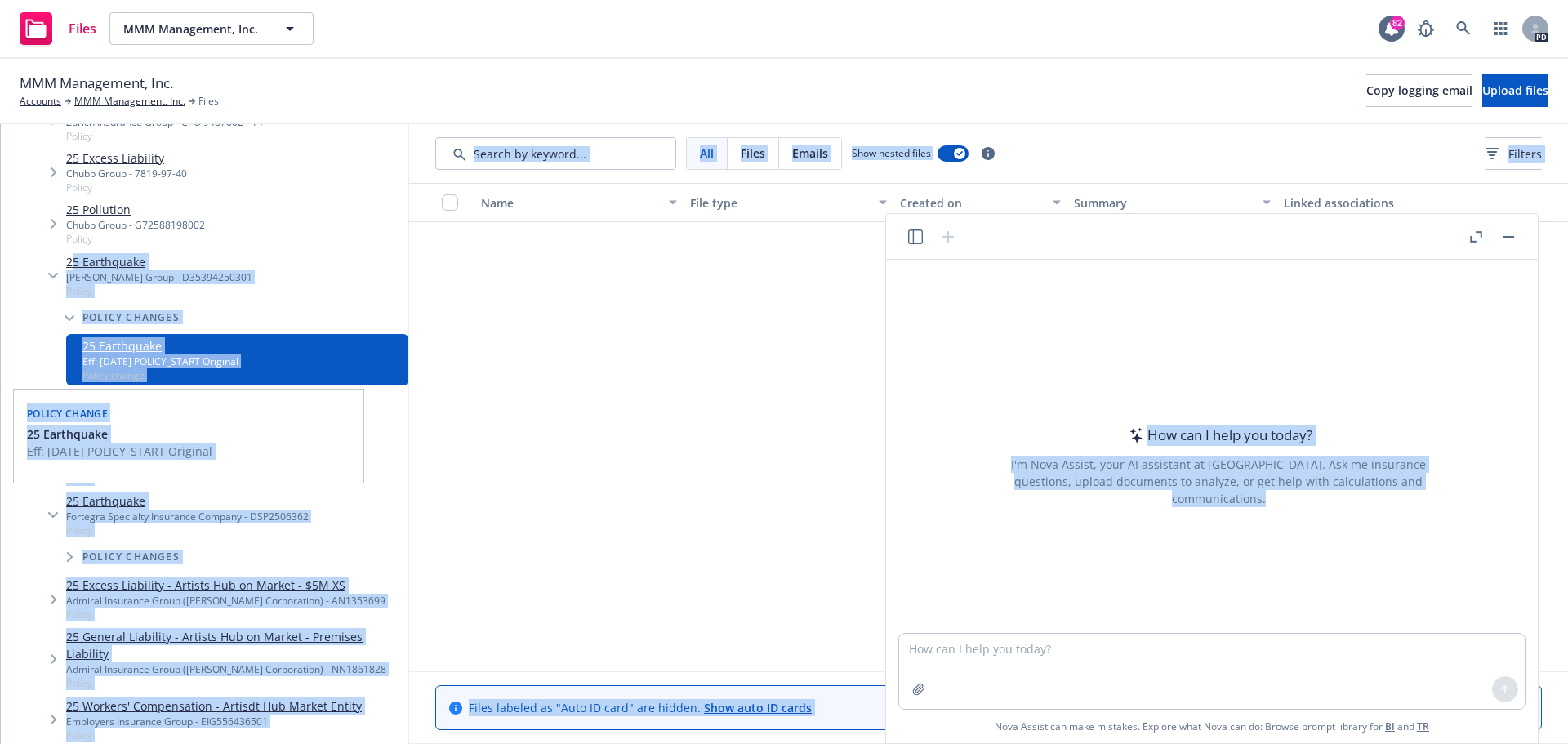
click at [105, 348] on link "25 Earthquake" at bounding box center [160, 345] width 156 height 17
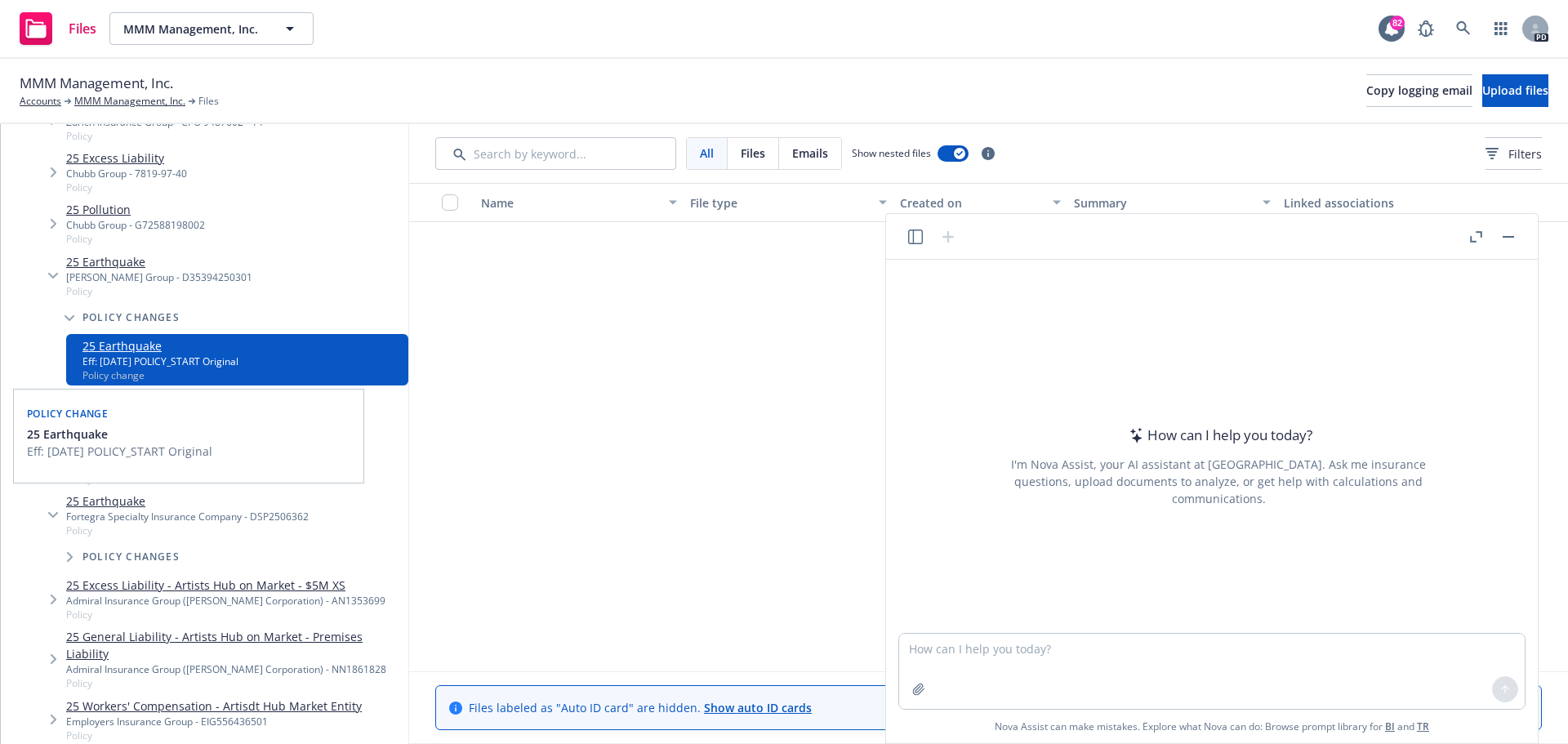
click at [105, 348] on link "25 Earthquake" at bounding box center [160, 345] width 156 height 17
drag, startPoint x: 63, startPoint y: 436, endPoint x: 997, endPoint y: 659, distance: 960.3
click at [126, 404] on link "25 Earthquake" at bounding box center [134, 397] width 136 height 17
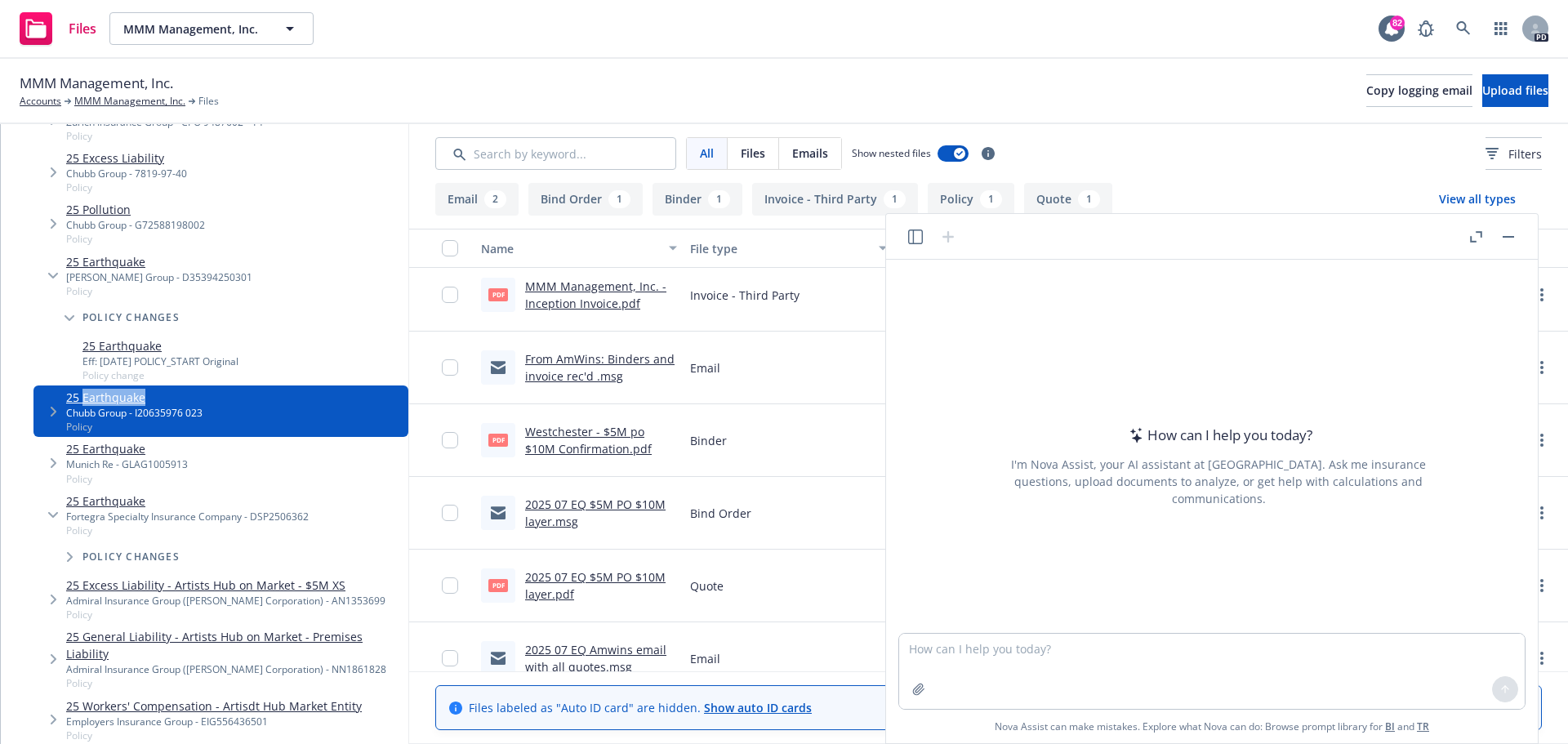
scroll to position [84, 0]
click at [586, 579] on link "2025 07 EQ $5M PO $10M layer.pdf" at bounding box center [596, 583] width 141 height 33
click at [585, 435] on link "Westchester - $5M po $10M Confirmation.pdf" at bounding box center [589, 438] width 127 height 33
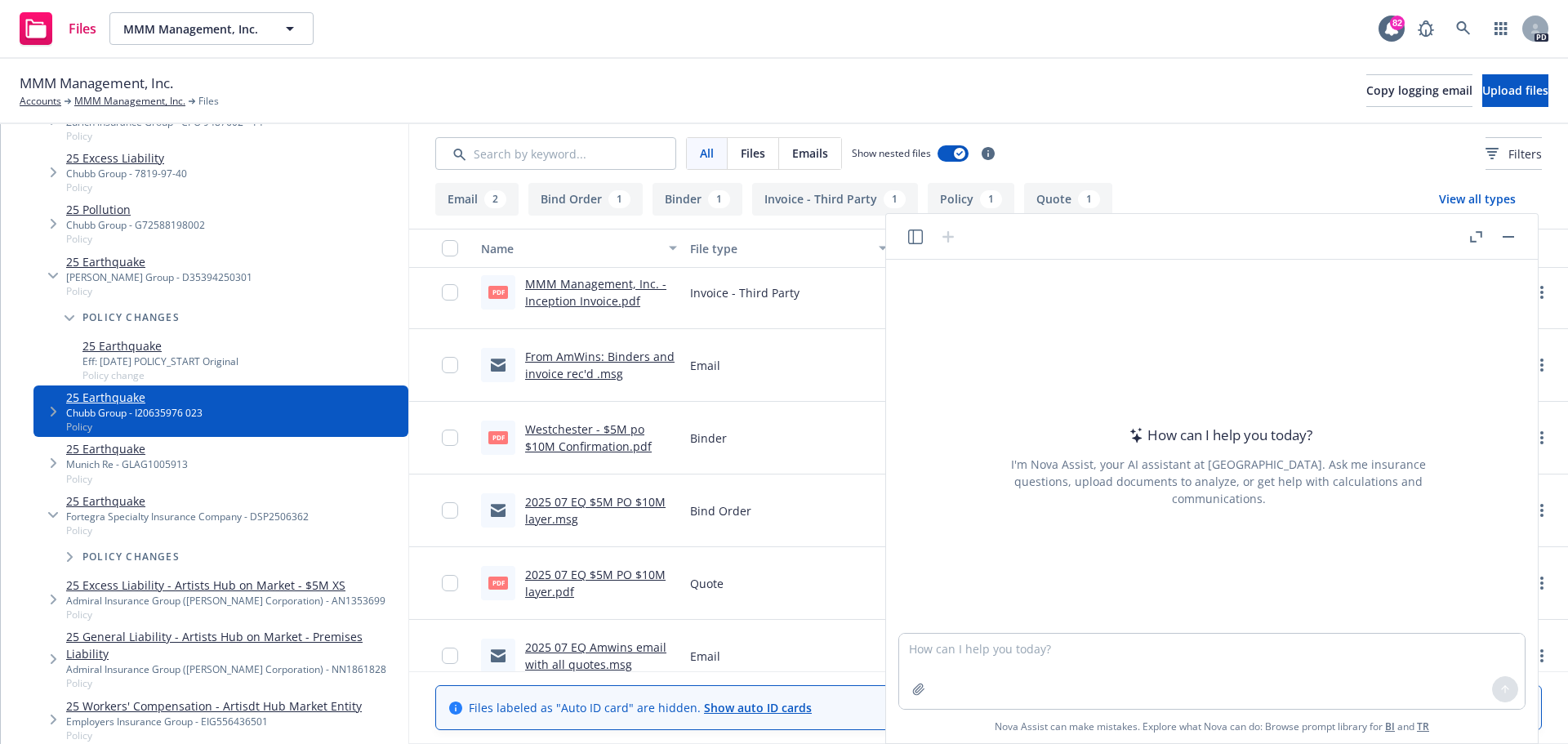
scroll to position [105, 0]
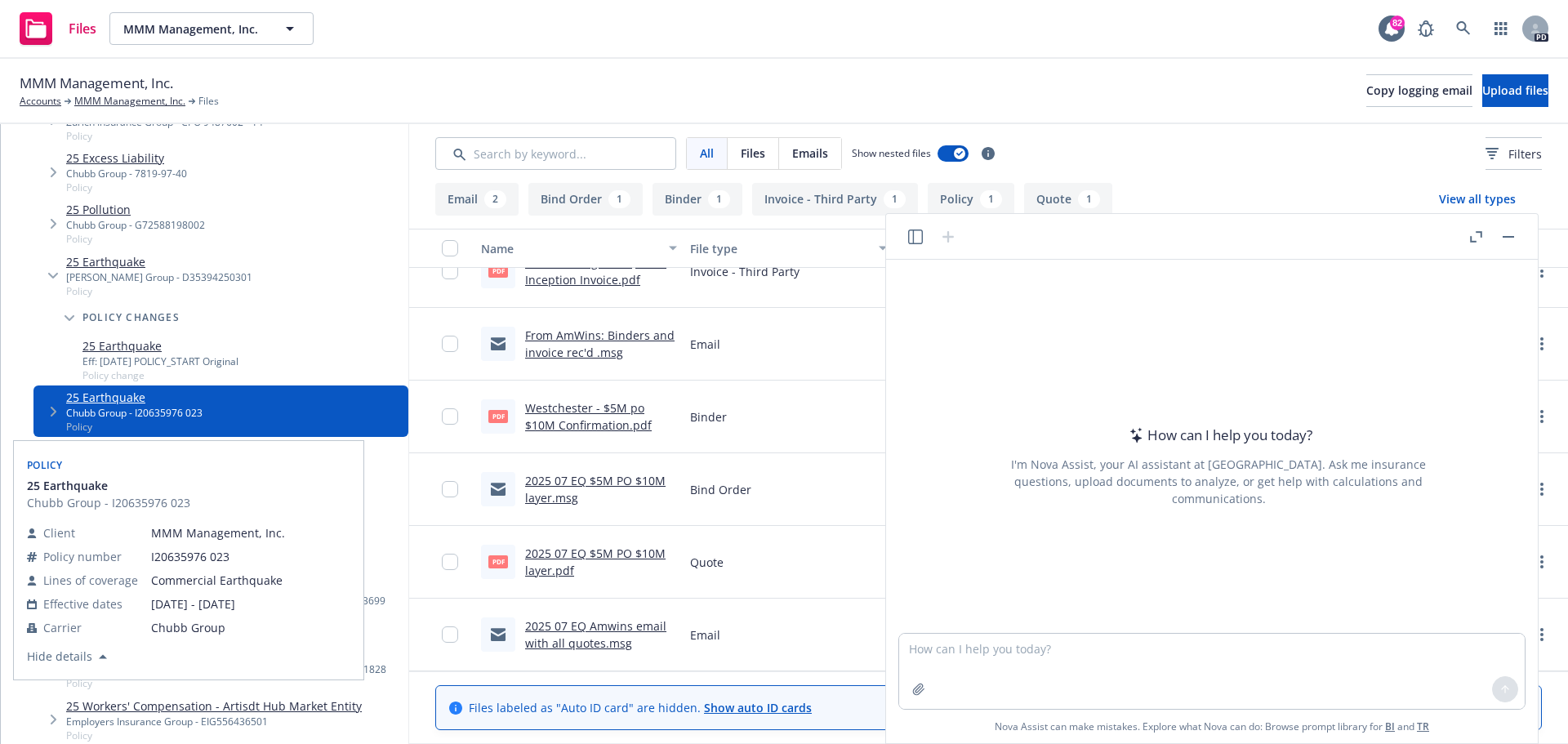
click at [108, 405] on link "25 Earthquake" at bounding box center [134, 397] width 136 height 17
click at [108, 405] on link "25 Earthquake" at bounding box center [134, 397] width 136 height 17
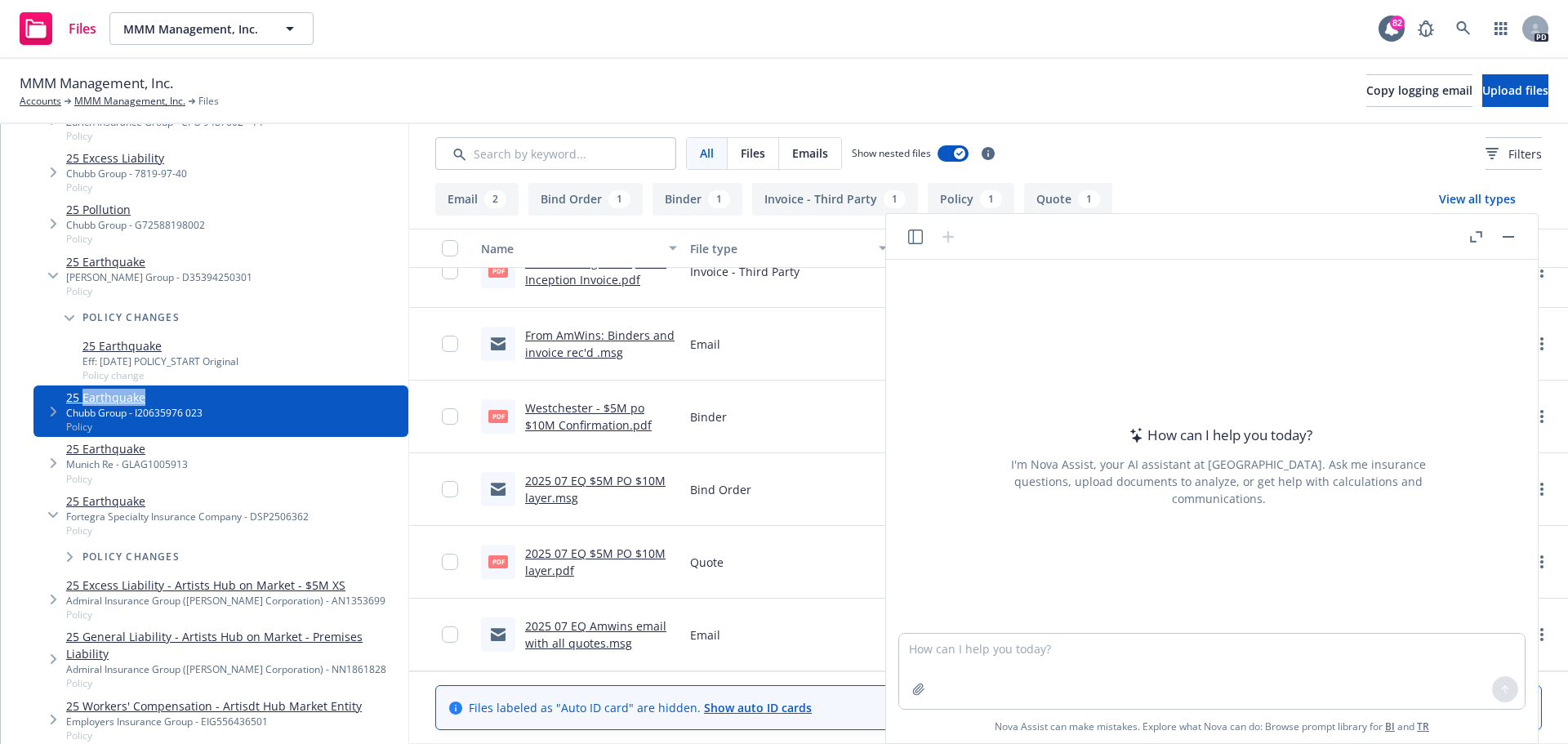
click at [60, 409] on span "Tree Example" at bounding box center [53, 411] width 26 height 26
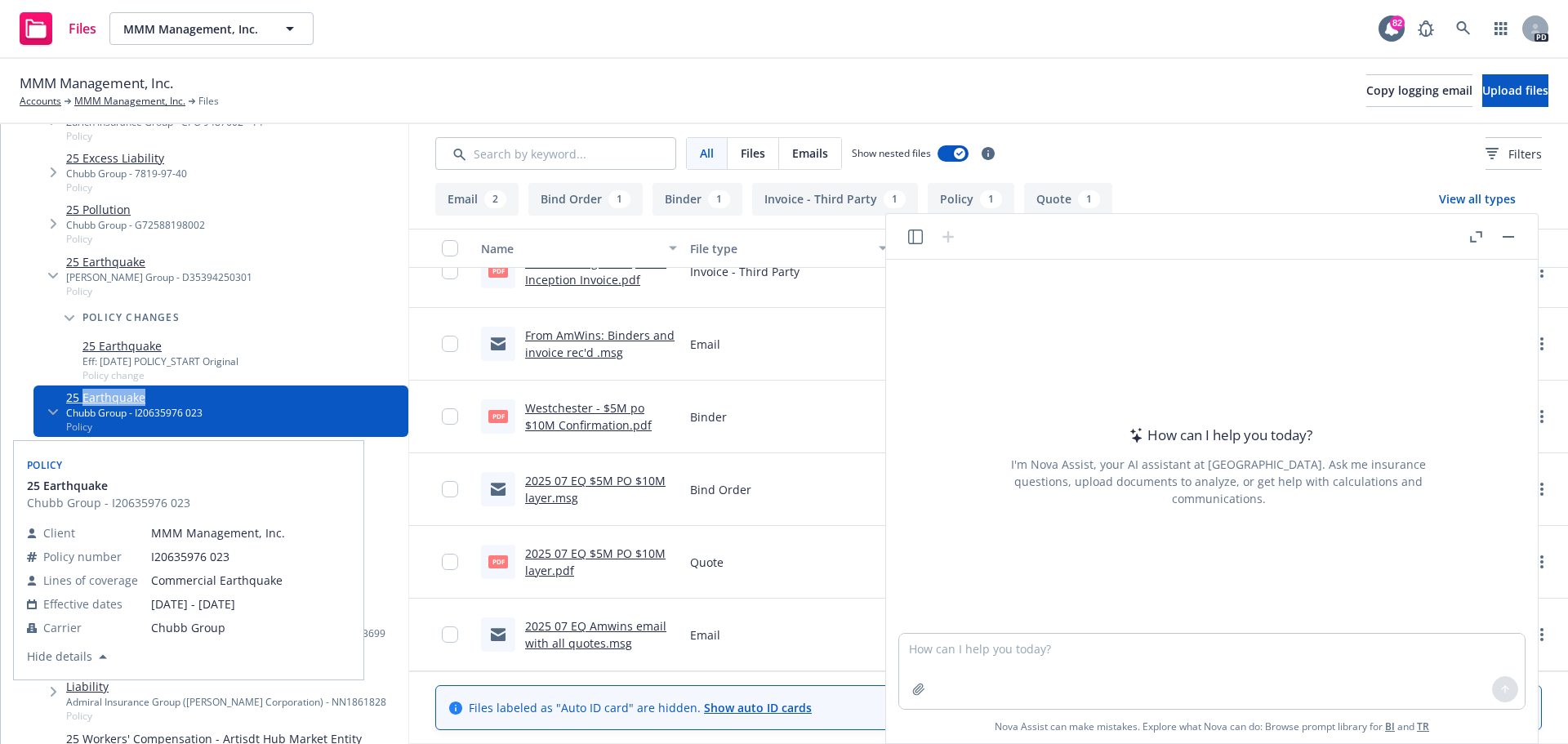
click at [49, 488] on span "25 Earthquake" at bounding box center [67, 485] width 81 height 17
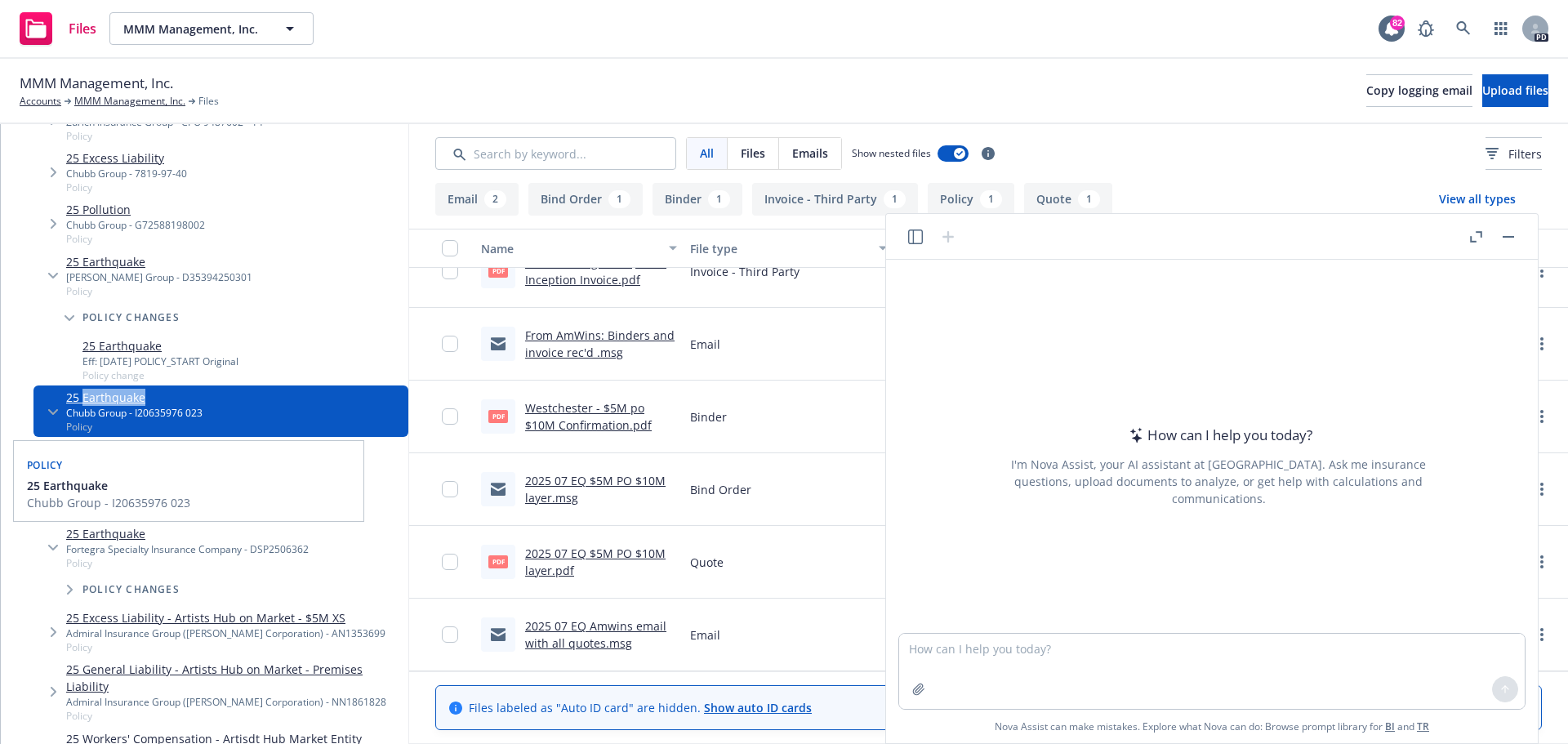
click at [49, 488] on span "25 Earthquake" at bounding box center [67, 485] width 81 height 17
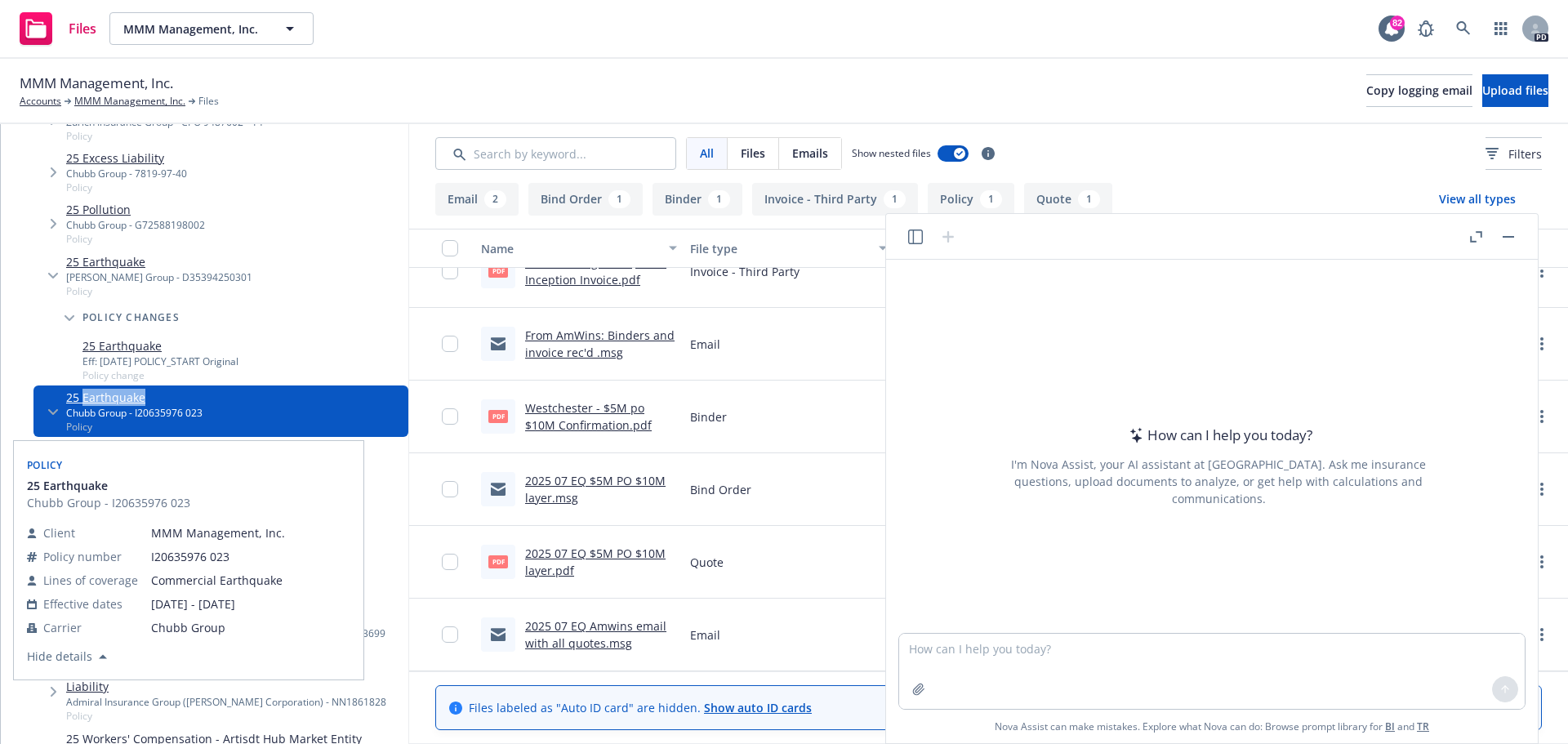
click at [50, 488] on span "25 Earthquake" at bounding box center [67, 485] width 81 height 17
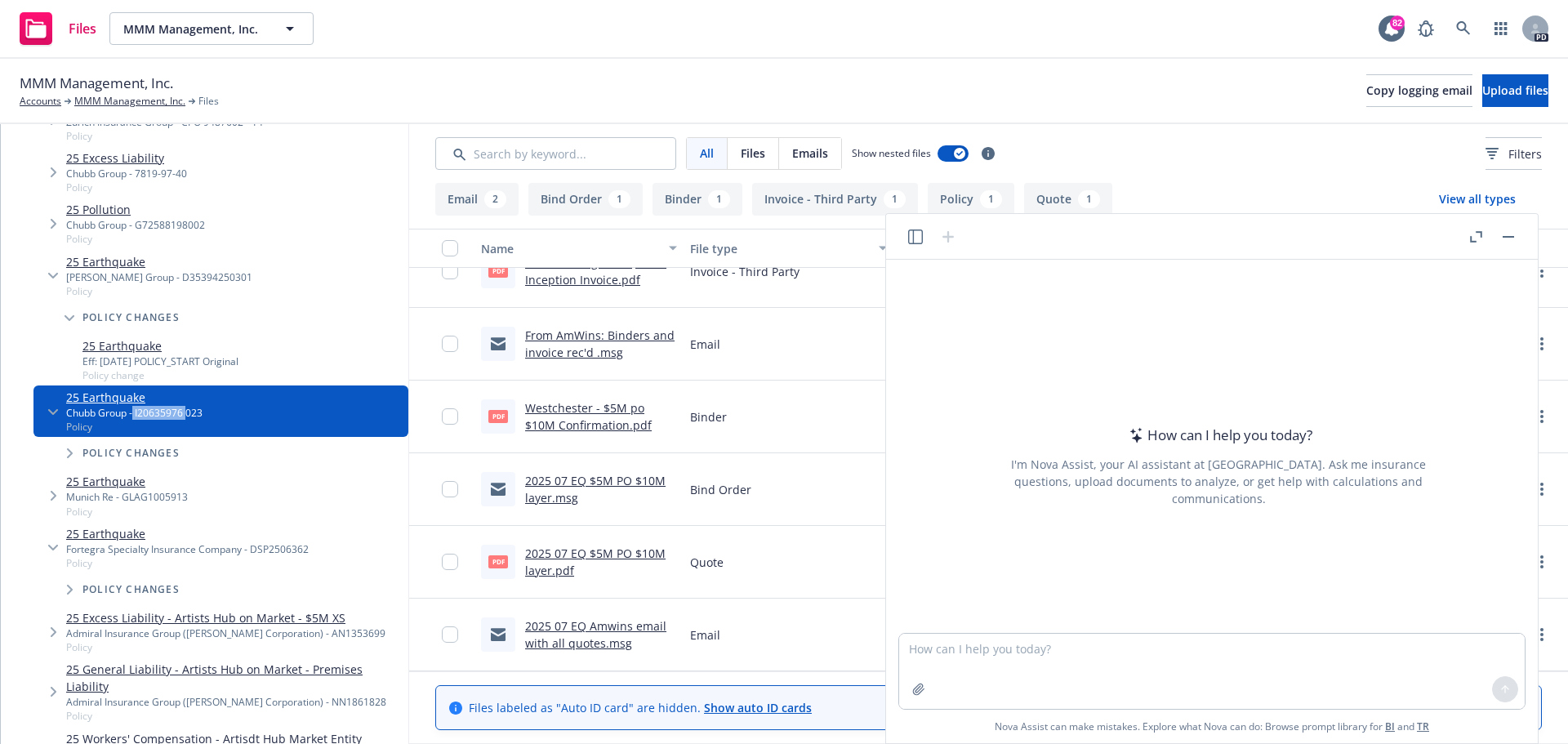
drag, startPoint x: 133, startPoint y: 417, endPoint x: 186, endPoint y: 409, distance: 53.6
click at [186, 409] on div "Chubb Group - I20635976 023" at bounding box center [134, 412] width 136 height 14
click at [1508, 233] on button "button" at bounding box center [1508, 237] width 20 height 20
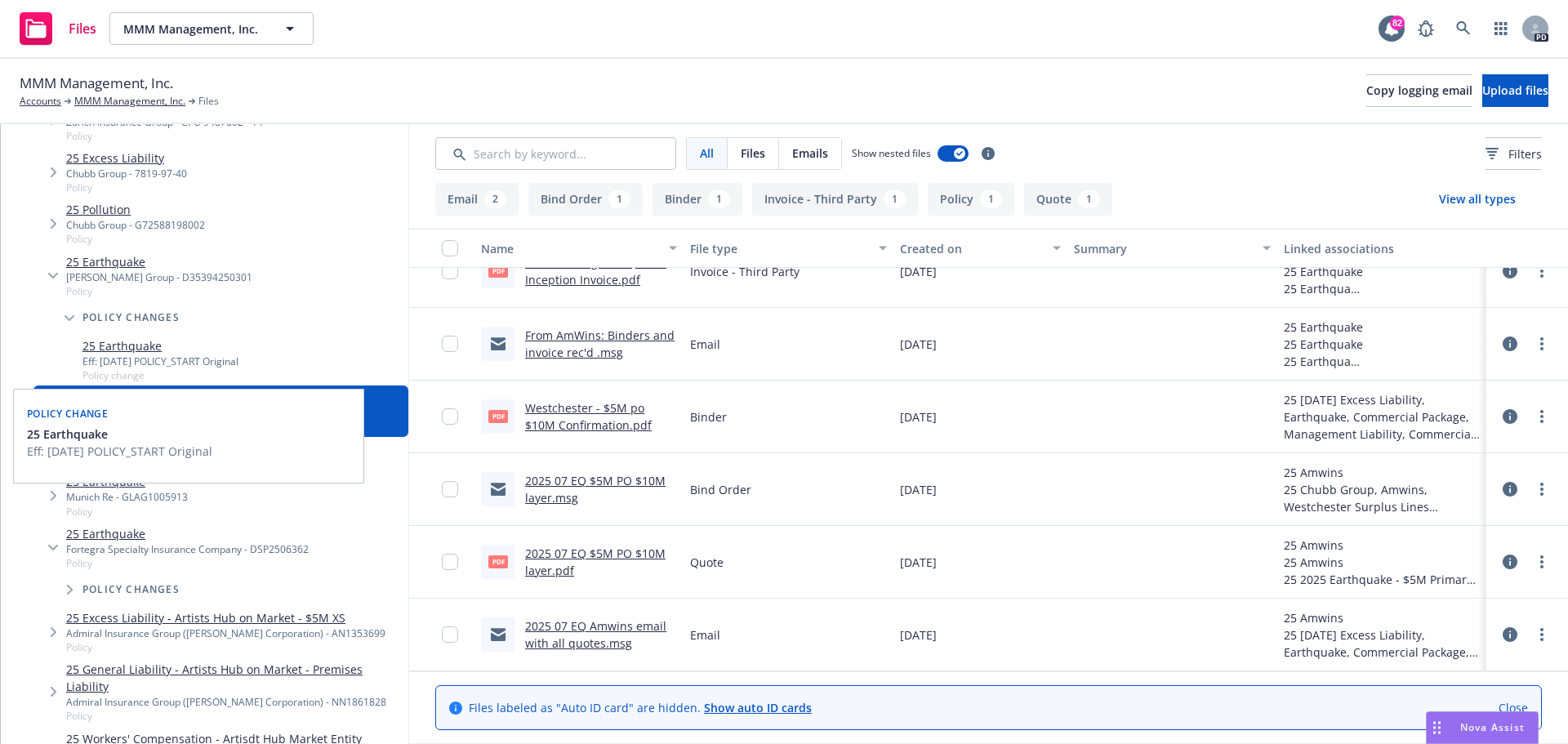
click at [121, 352] on link "25 Earthquake" at bounding box center [160, 345] width 156 height 17
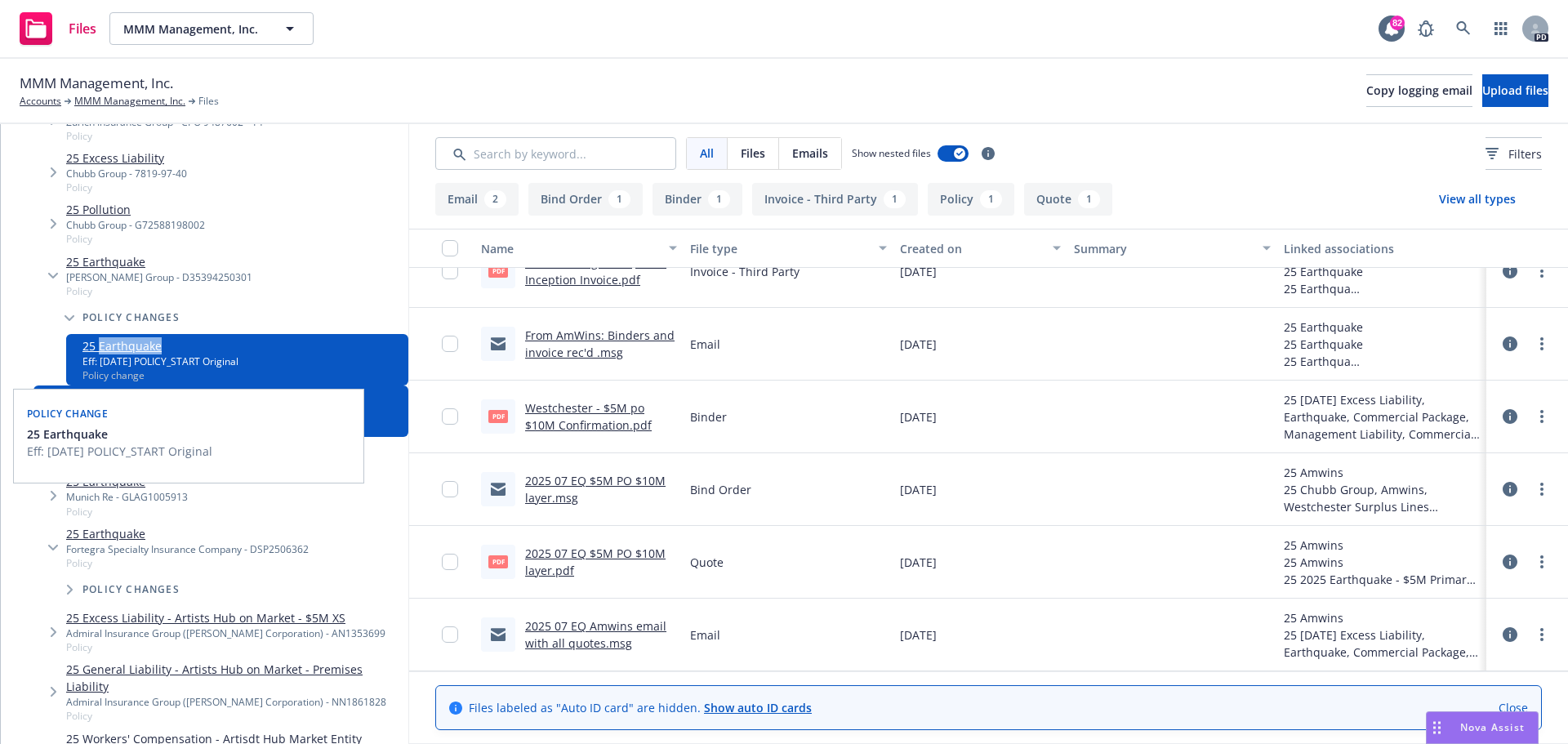
click at [121, 352] on link "25 Earthquake" at bounding box center [160, 345] width 156 height 17
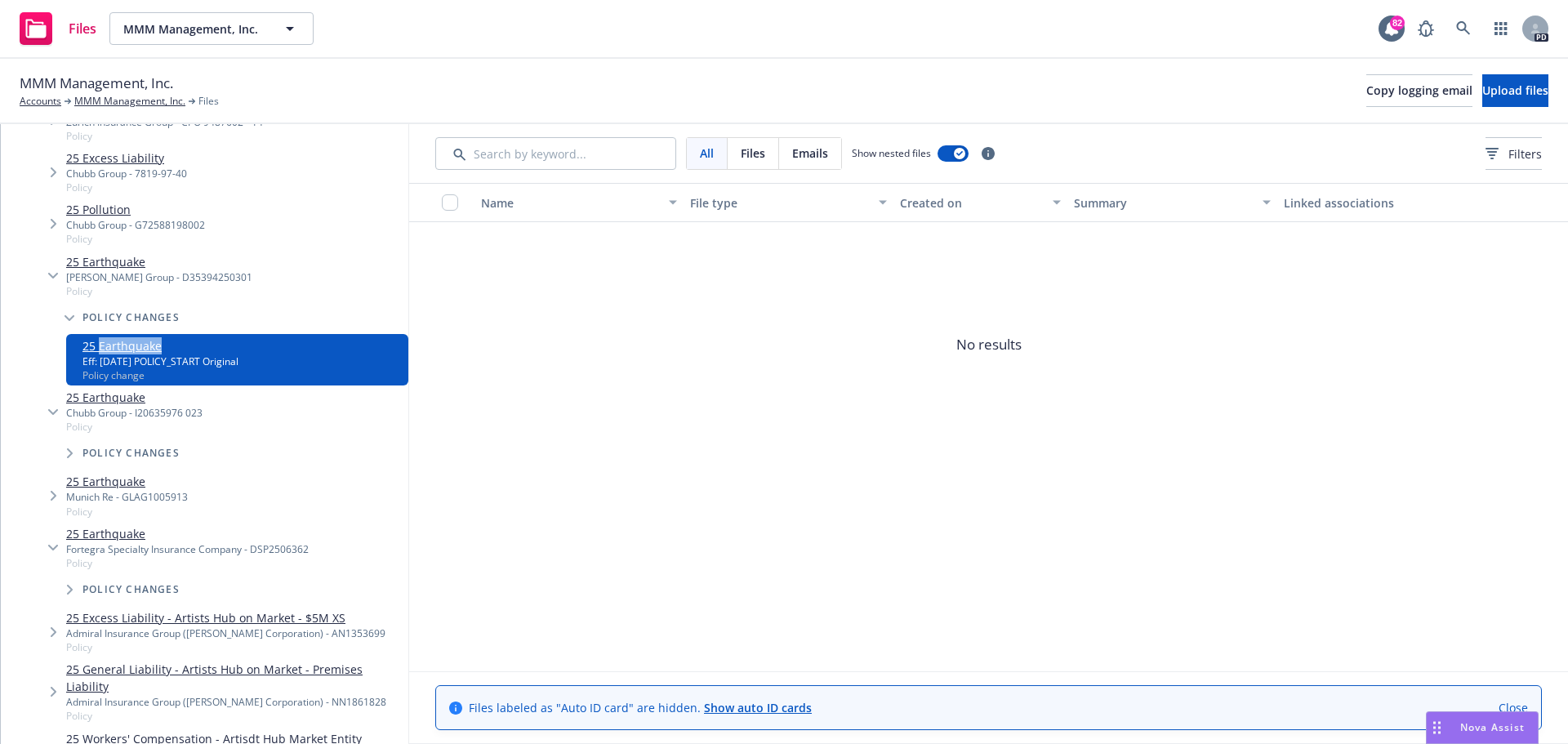
click at [299, 302] on div "Policy changes" at bounding box center [229, 318] width 358 height 33
click at [125, 395] on link "25 Earthquake" at bounding box center [134, 397] width 136 height 17
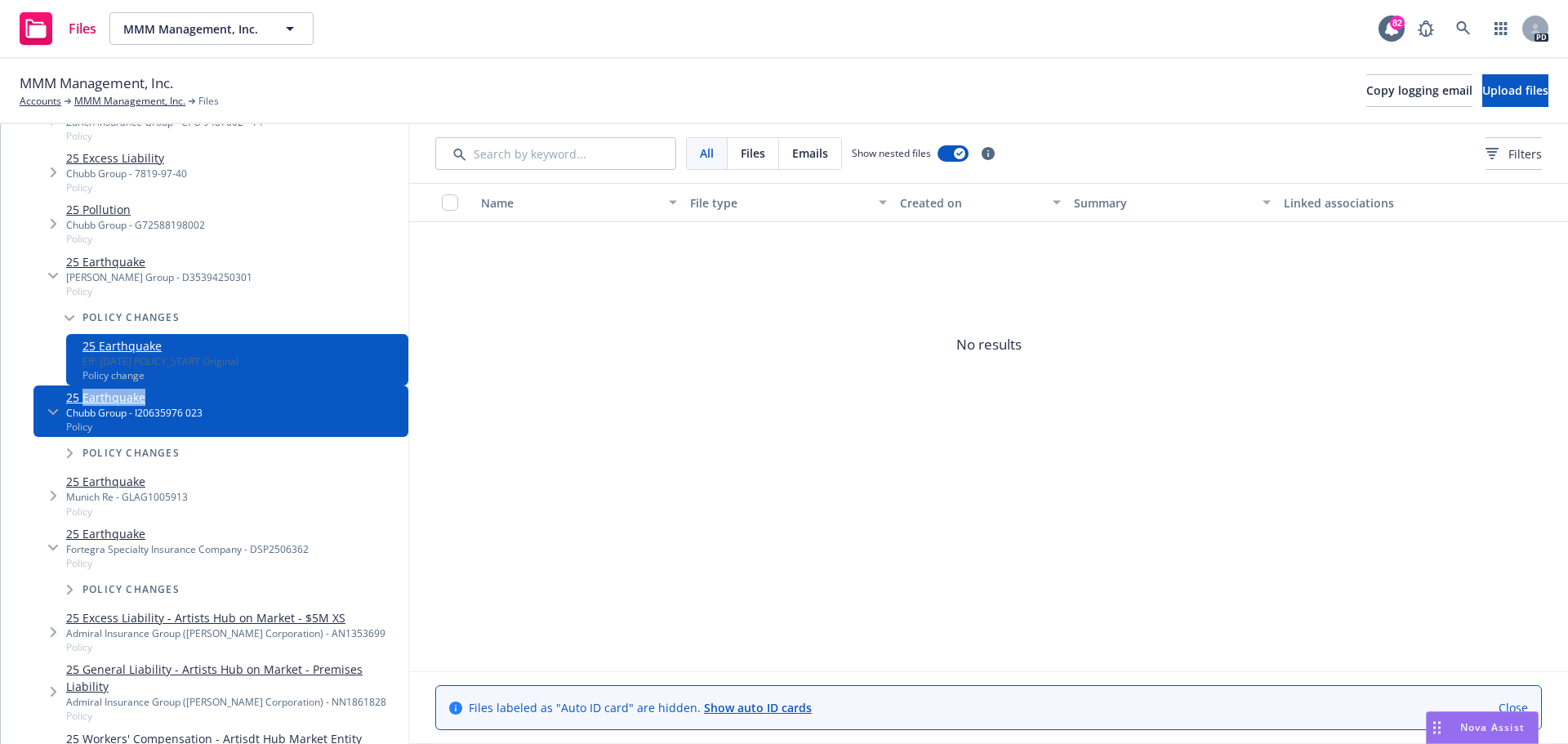
click at [125, 395] on link "25 Earthquake" at bounding box center [134, 397] width 136 height 17
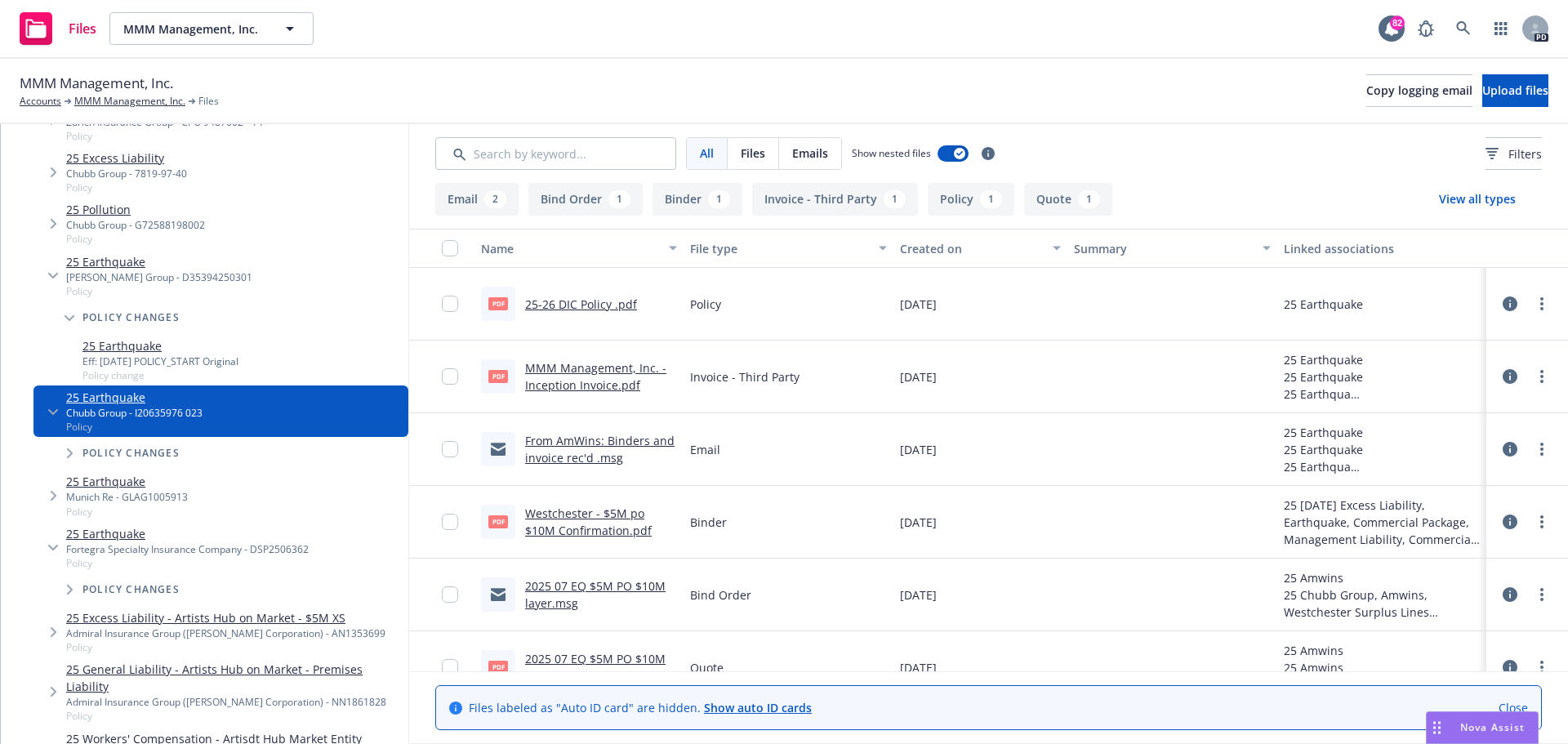
click at [596, 302] on link "25-26 DIC Policy .pdf" at bounding box center [581, 304] width 112 height 15
